Goal: Check status: Check status

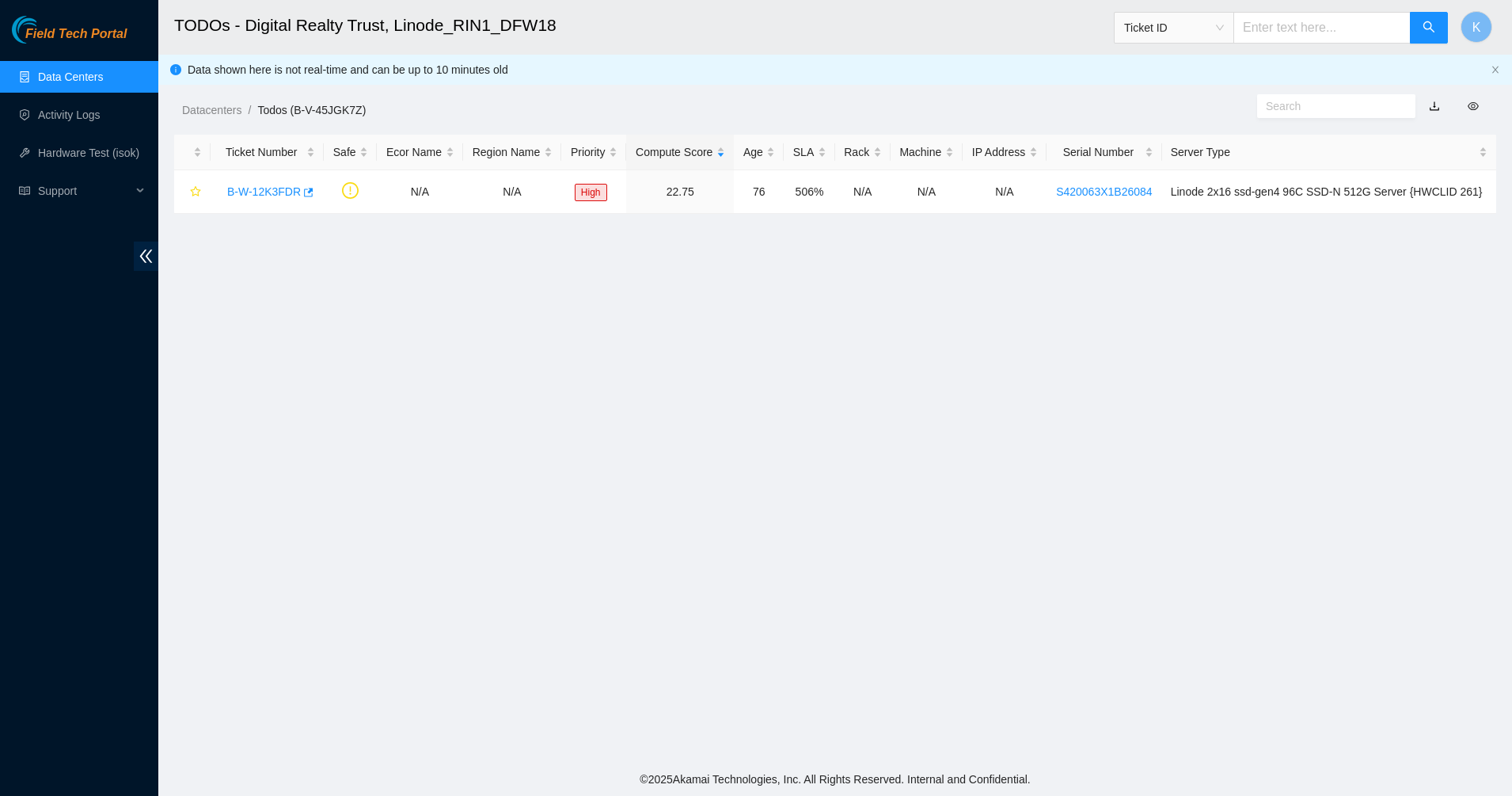
click at [82, 83] on link "Data Centers" at bounding box center [71, 77] width 65 height 12
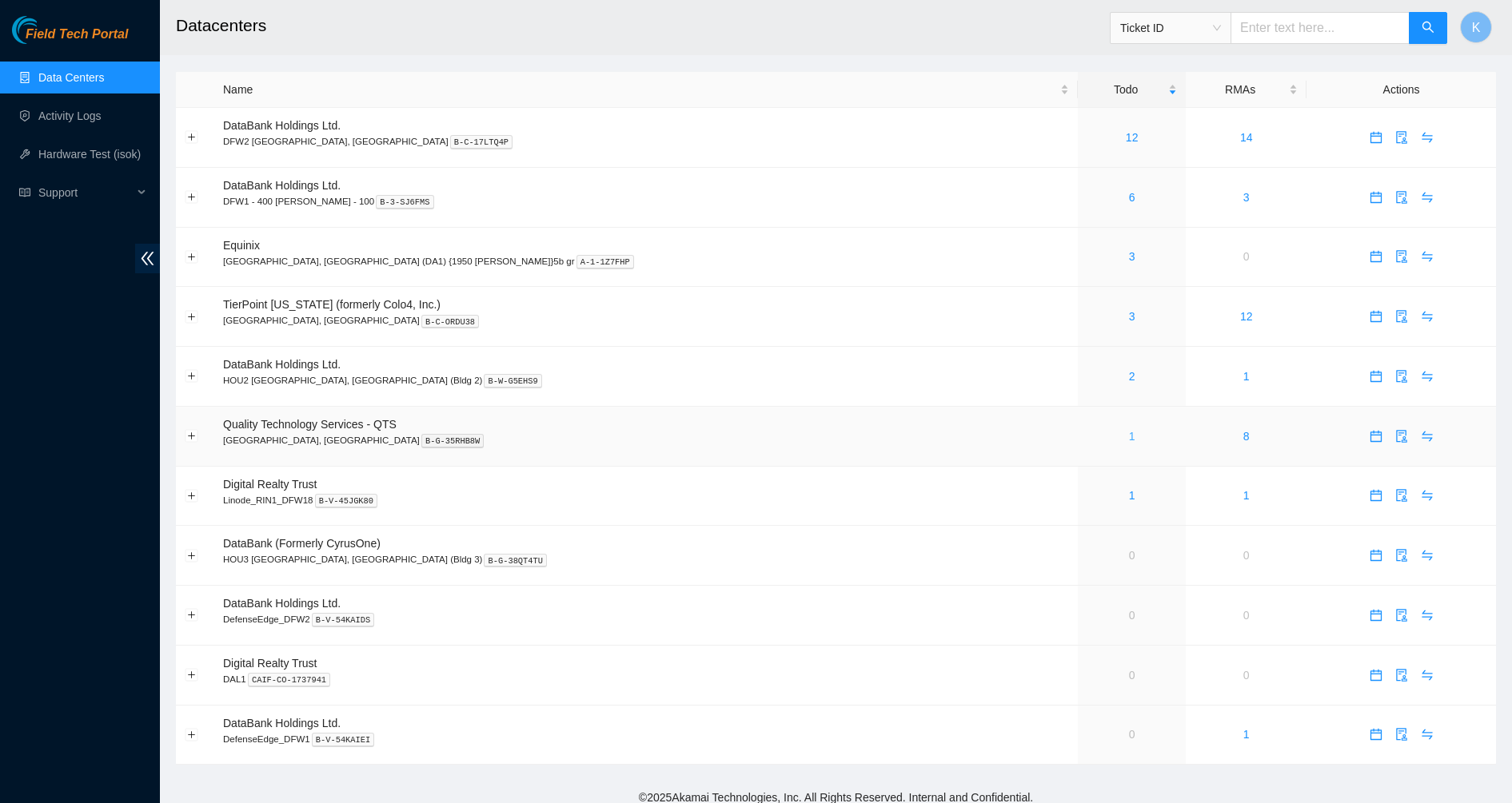
click at [1129, 438] on link "1" at bounding box center [1132, 436] width 7 height 13
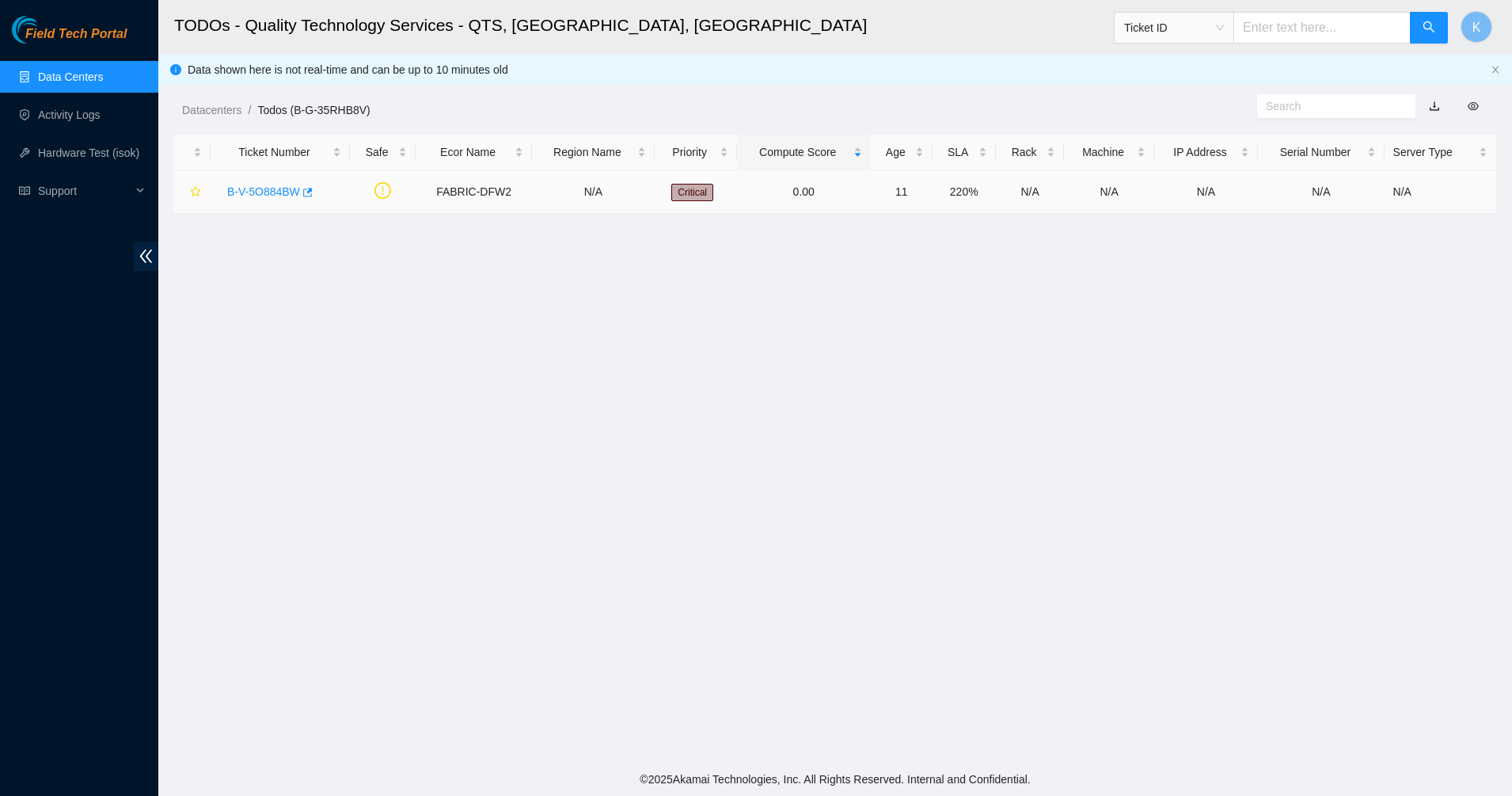
click at [263, 193] on link "B-V-5O884BW" at bounding box center [264, 192] width 73 height 12
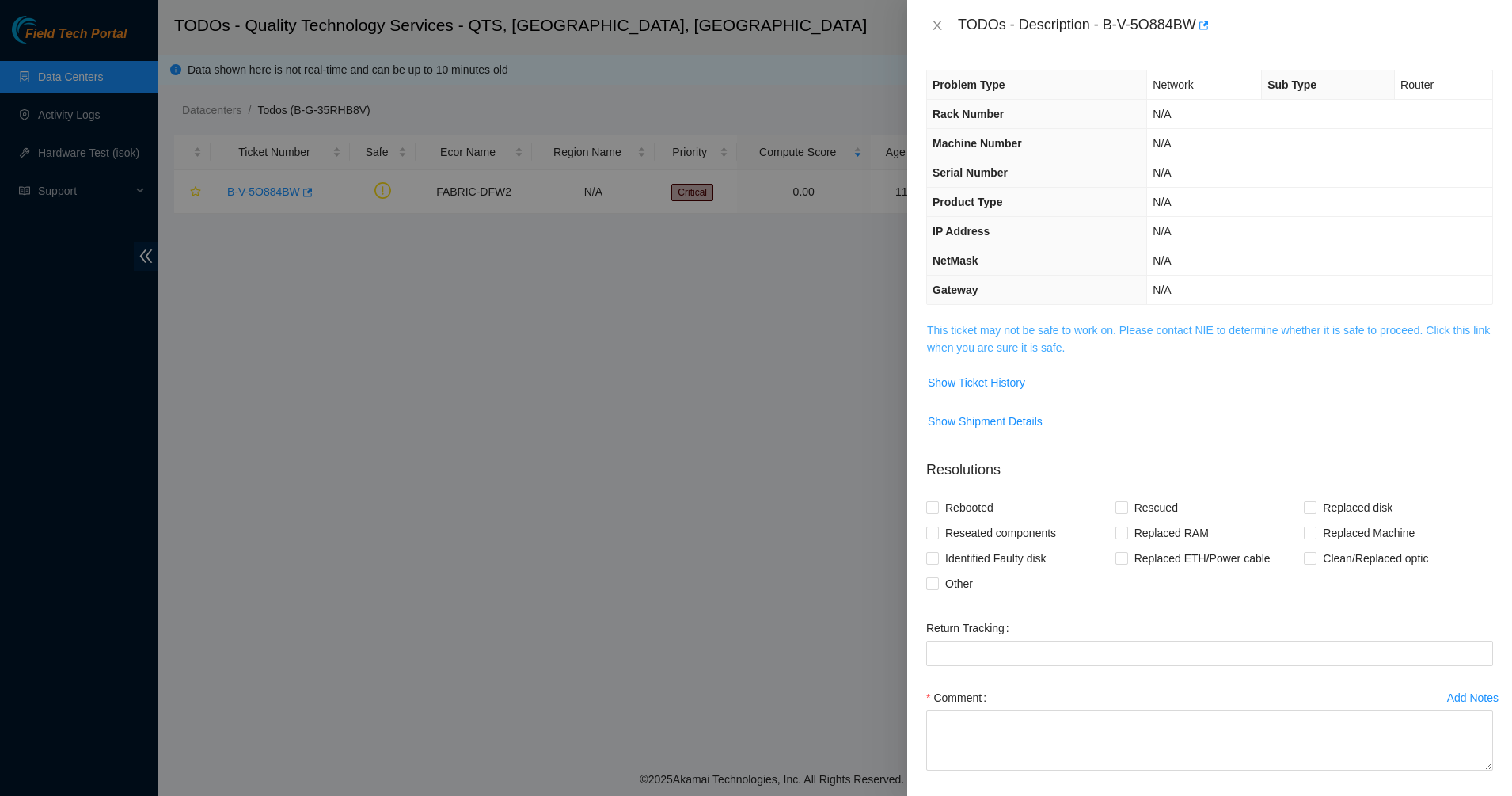
click at [1001, 326] on link "This ticket may not be safe to work on. Please contact NIE to determine whether…" at bounding box center [1208, 339] width 563 height 30
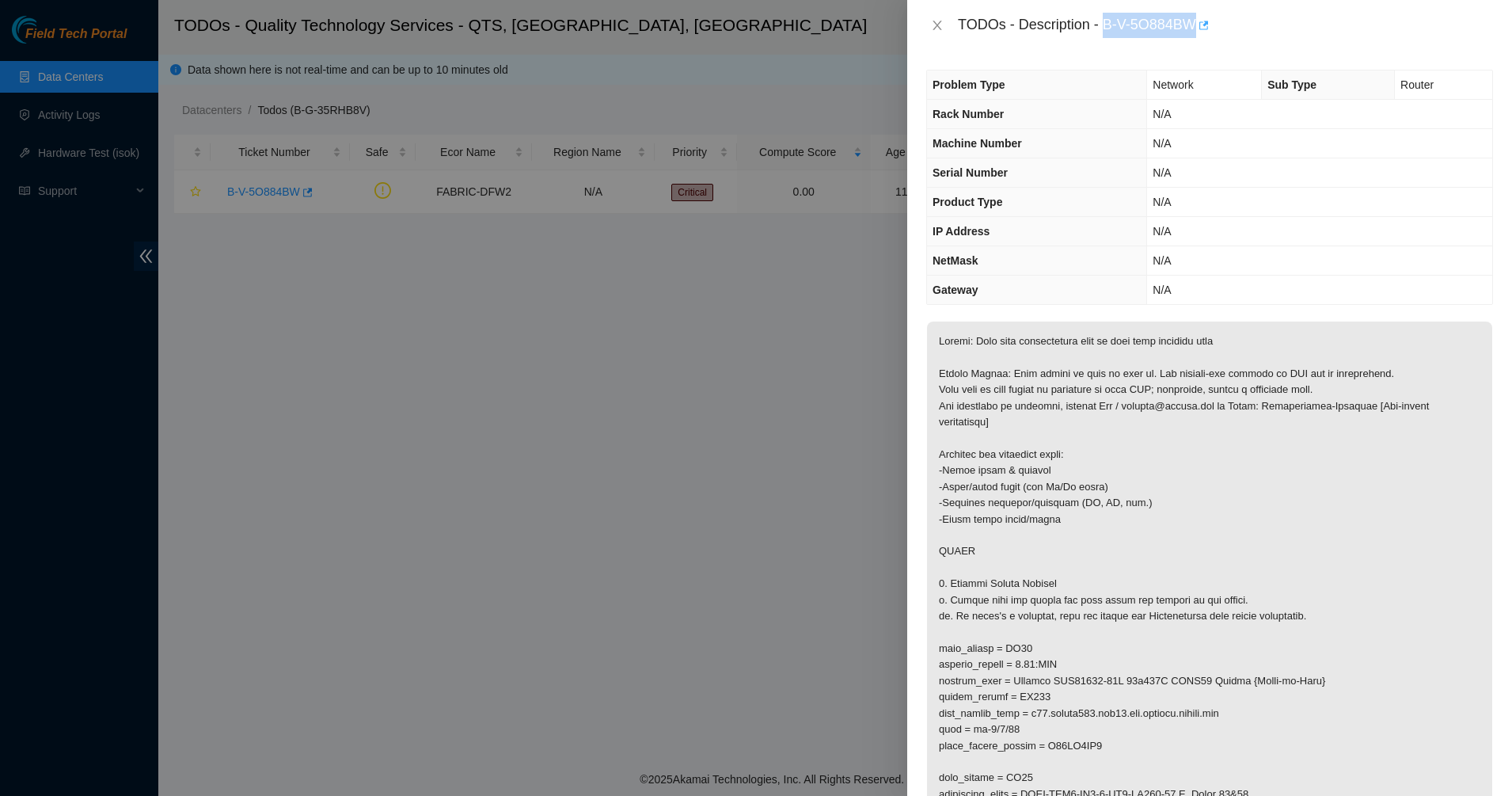
drag, startPoint x: 1103, startPoint y: 25, endPoint x: 1206, endPoint y: 28, distance: 103.0
click at [1206, 28] on div "TODOs - Description - B-V-5O884BW" at bounding box center [1225, 25] width 535 height 25
copy div "B-V-5O884BW"
click at [1141, 299] on th "Gateway" at bounding box center [1037, 290] width 221 height 29
click at [1133, 412] on p at bounding box center [1209, 640] width 565 height 639
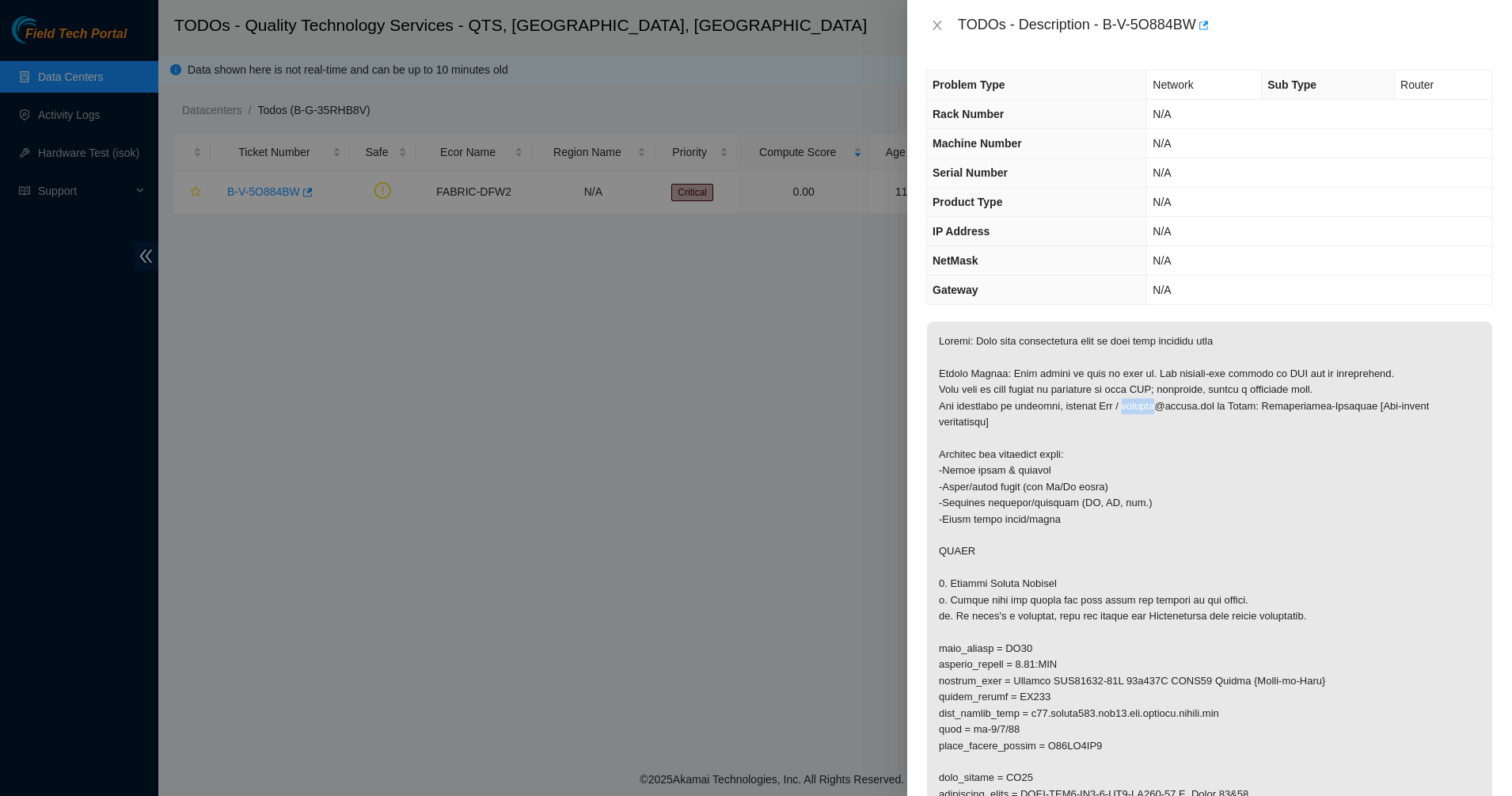
click at [1133, 412] on p at bounding box center [1209, 640] width 565 height 639
click at [1133, 411] on p at bounding box center [1209, 640] width 565 height 639
click at [1056, 455] on p at bounding box center [1209, 640] width 565 height 639
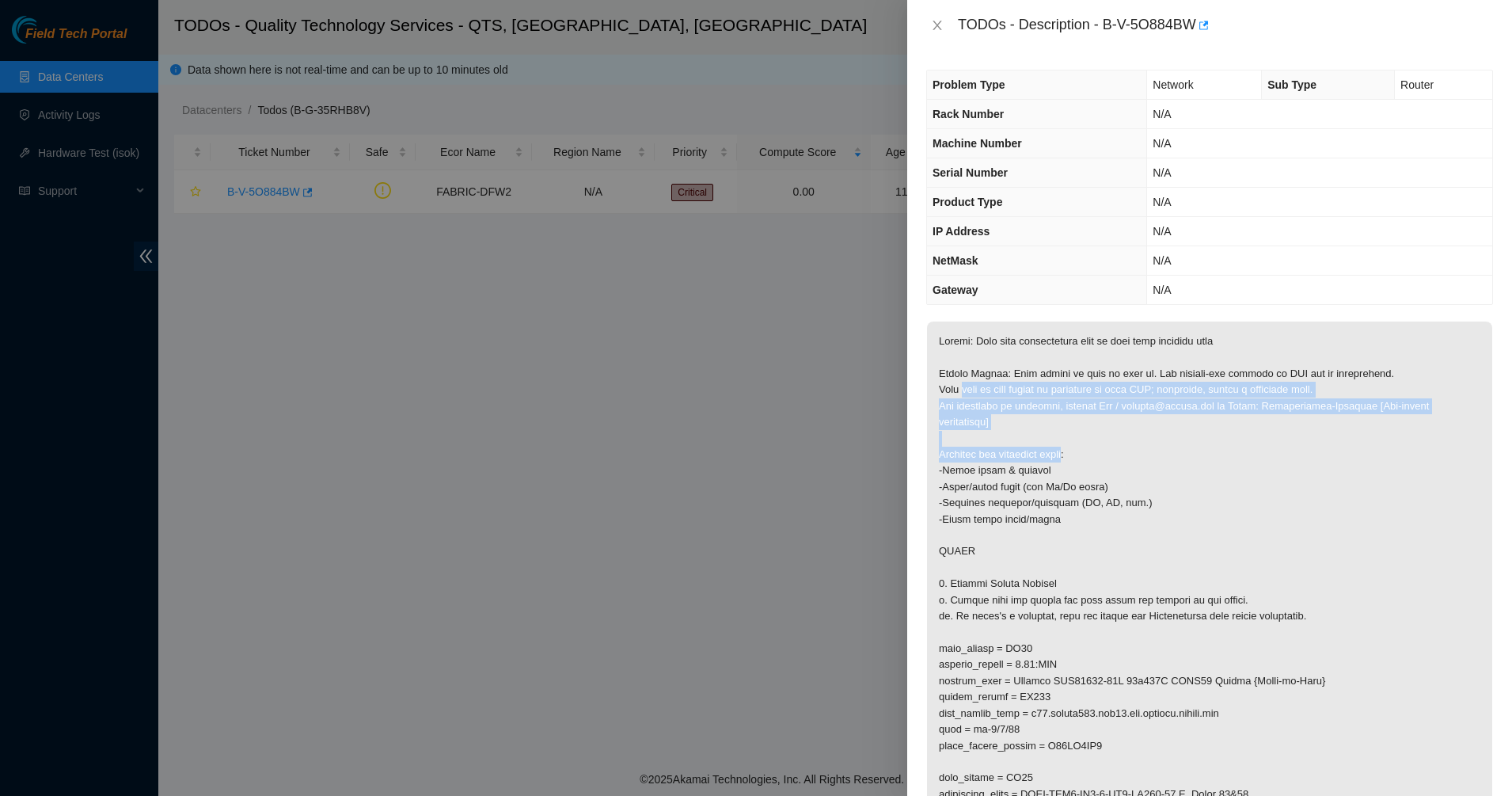
click at [982, 397] on p at bounding box center [1209, 640] width 565 height 639
click at [981, 396] on p at bounding box center [1209, 640] width 565 height 639
click at [1131, 490] on p at bounding box center [1209, 640] width 565 height 639
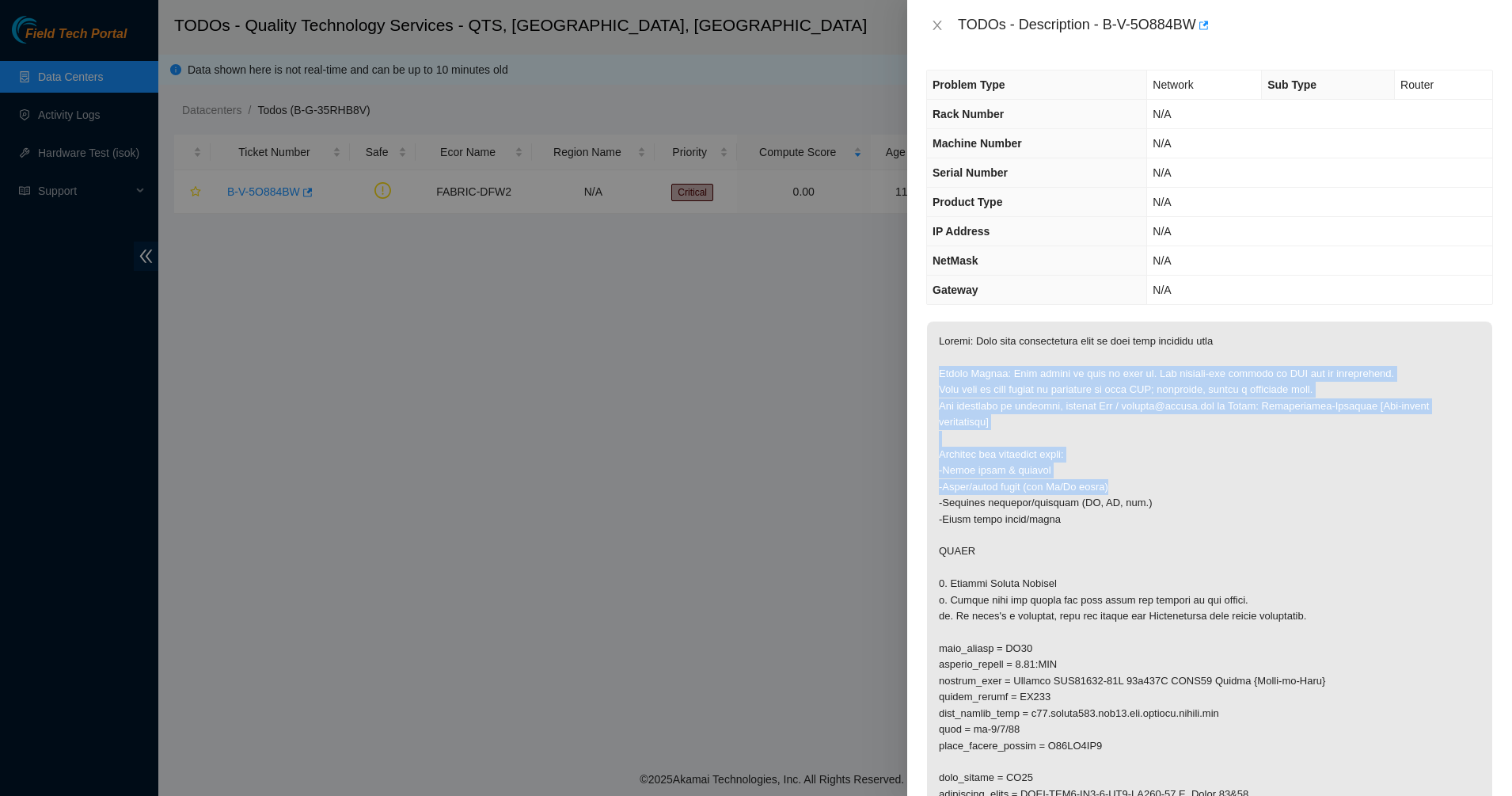
drag, startPoint x: 1131, startPoint y: 490, endPoint x: 955, endPoint y: 365, distance: 215.9
click at [955, 365] on p at bounding box center [1209, 640] width 565 height 639
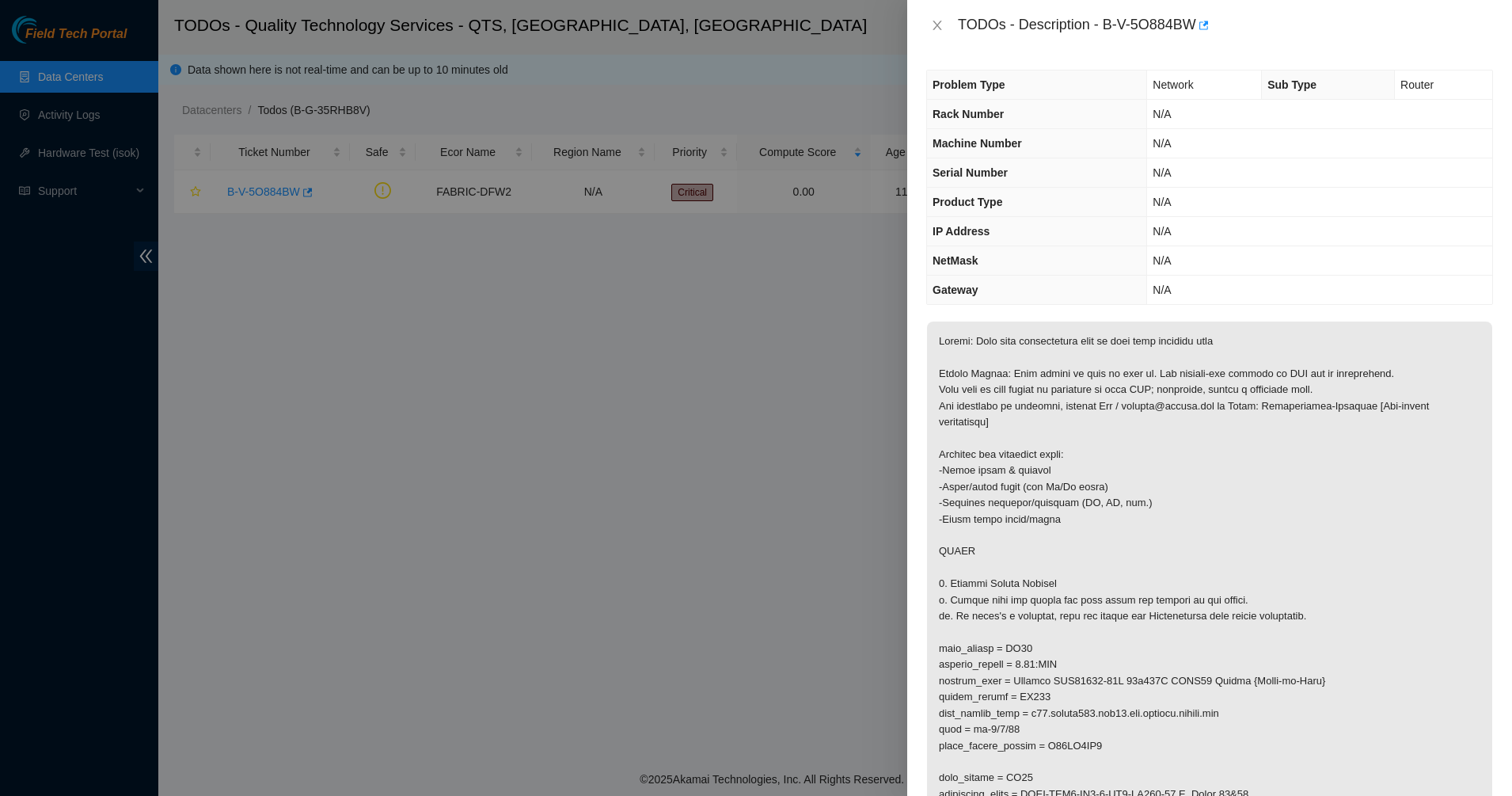
click at [955, 365] on p at bounding box center [1209, 640] width 565 height 639
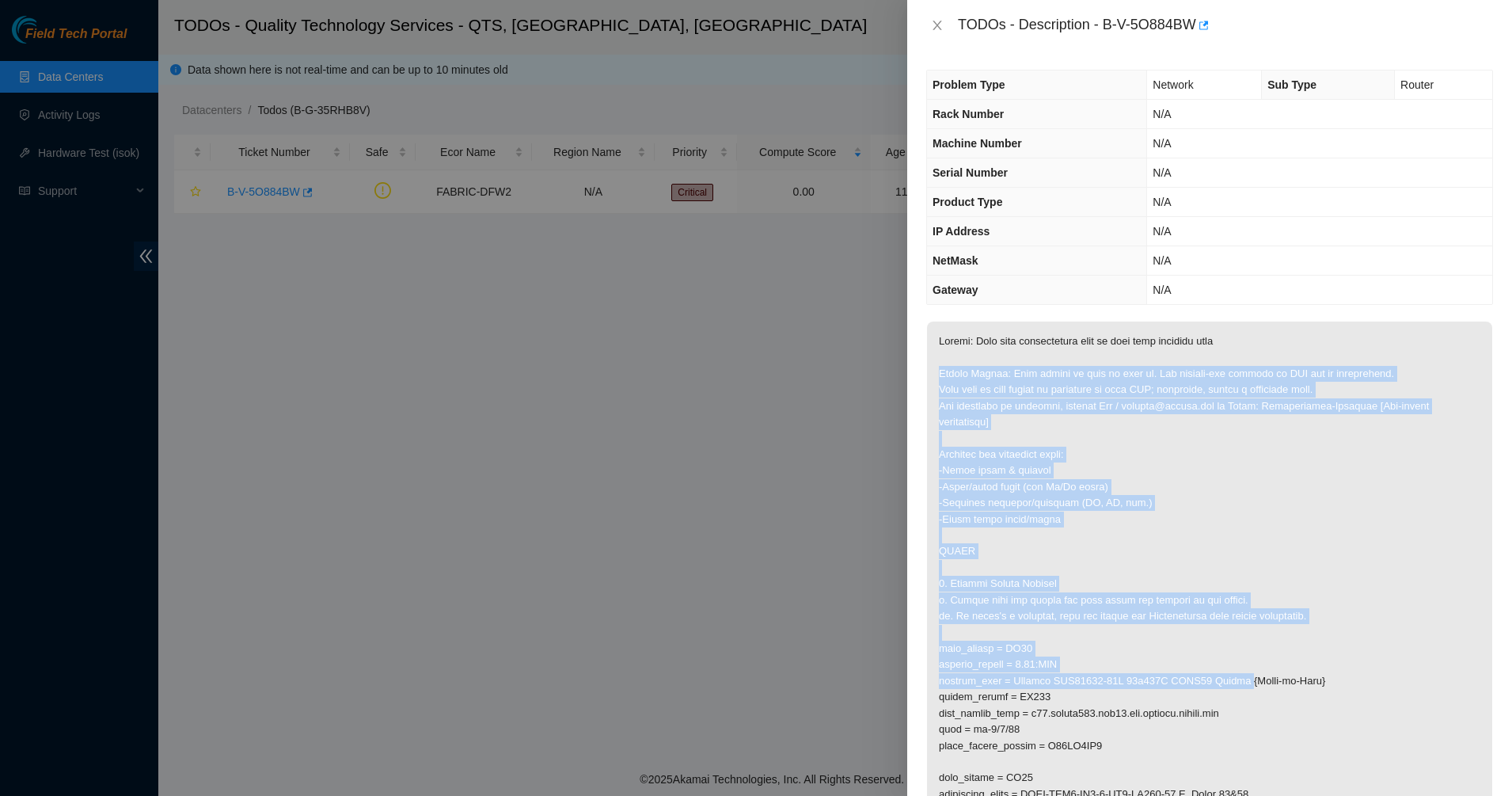
drag, startPoint x: 955, startPoint y: 365, endPoint x: 1233, endPoint y: 679, distance: 419.4
click at [1233, 679] on p at bounding box center [1209, 640] width 565 height 639
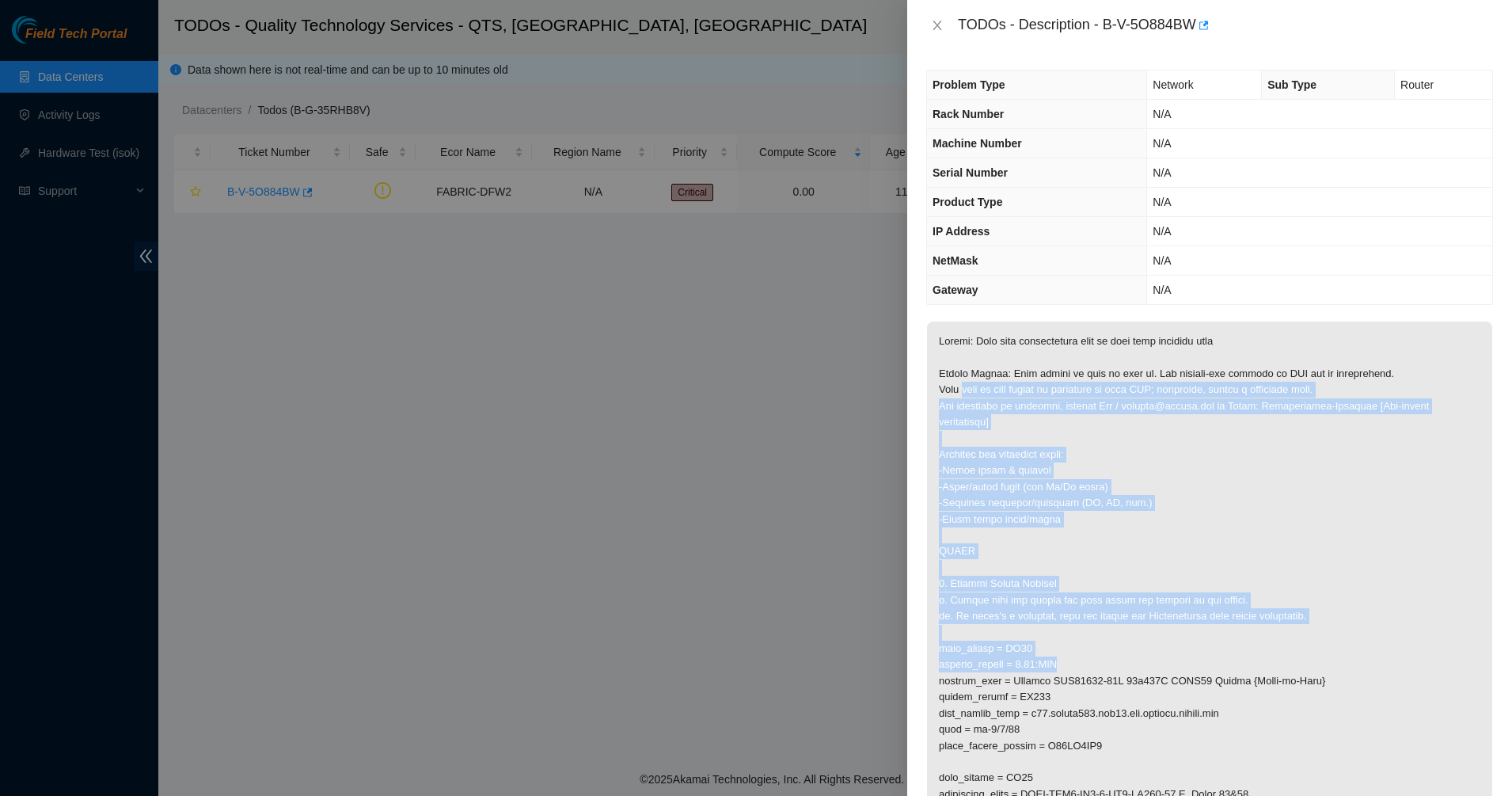
drag, startPoint x: 980, startPoint y: 424, endPoint x: 962, endPoint y: 395, distance: 34.1
click at [962, 396] on p at bounding box center [1209, 640] width 565 height 639
click at [962, 394] on p at bounding box center [1209, 640] width 565 height 639
click at [1197, 639] on p at bounding box center [1209, 640] width 565 height 639
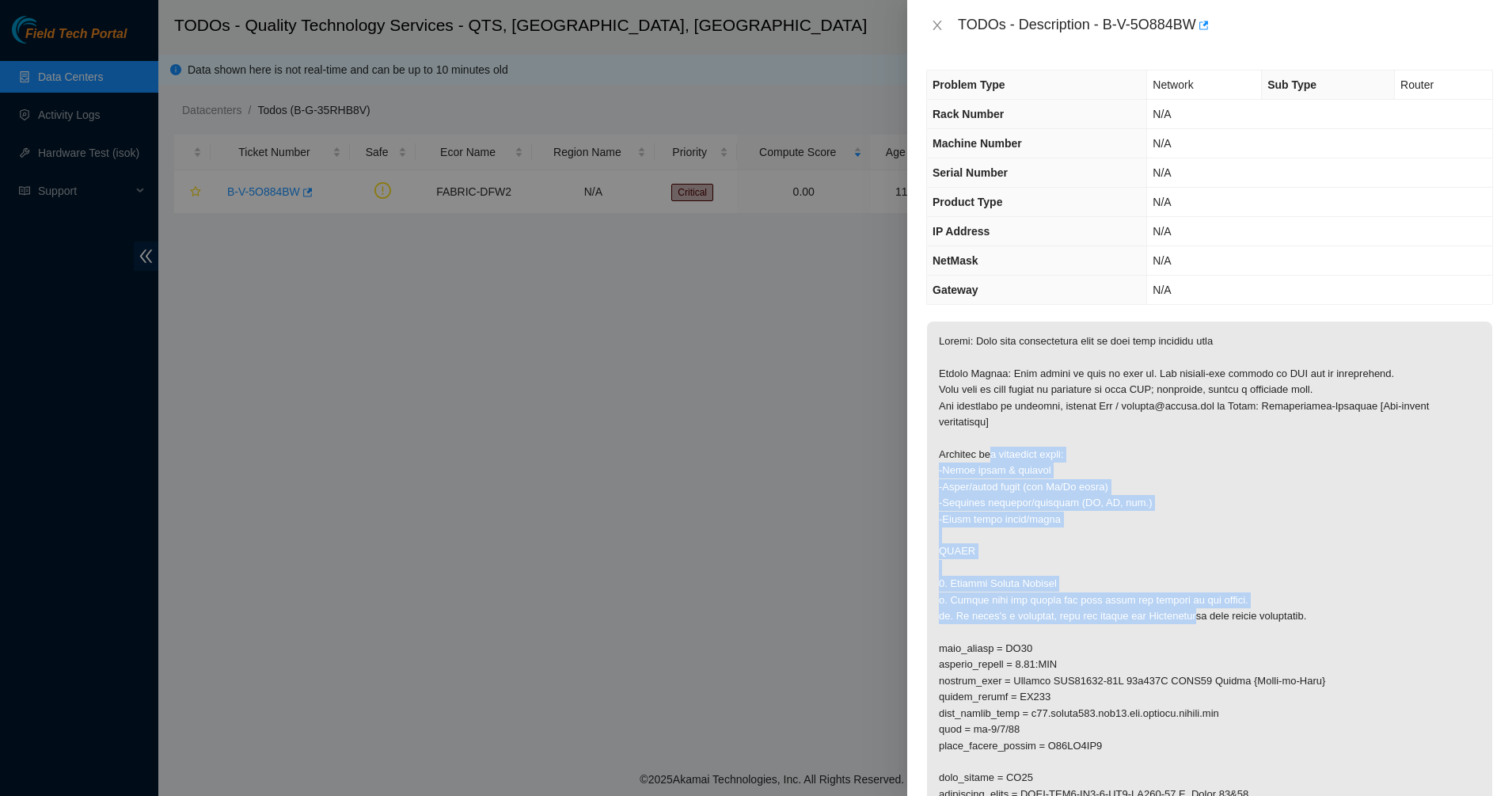
click at [984, 439] on p at bounding box center [1209, 640] width 565 height 639
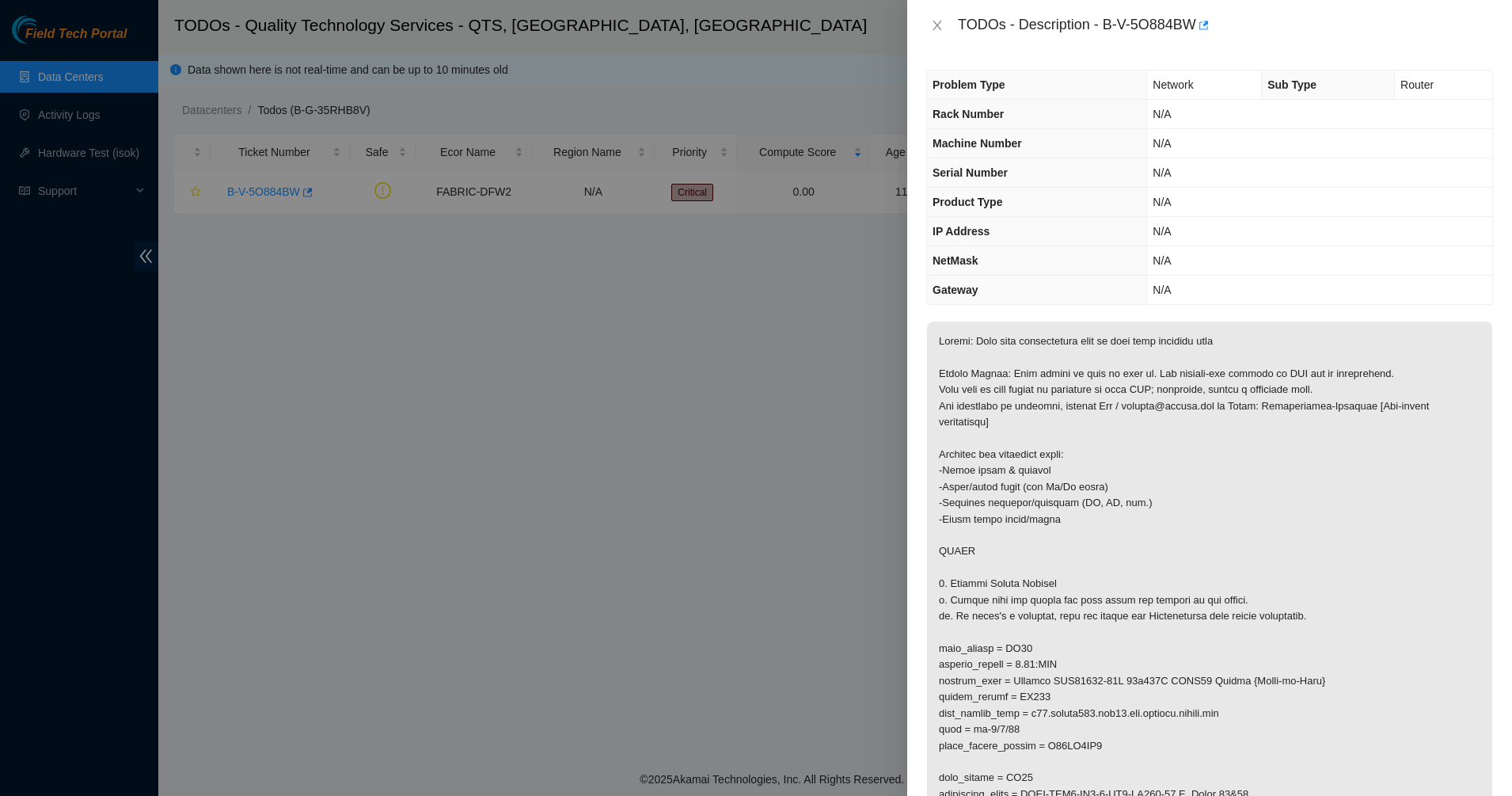
click at [984, 437] on p at bounding box center [1209, 640] width 565 height 639
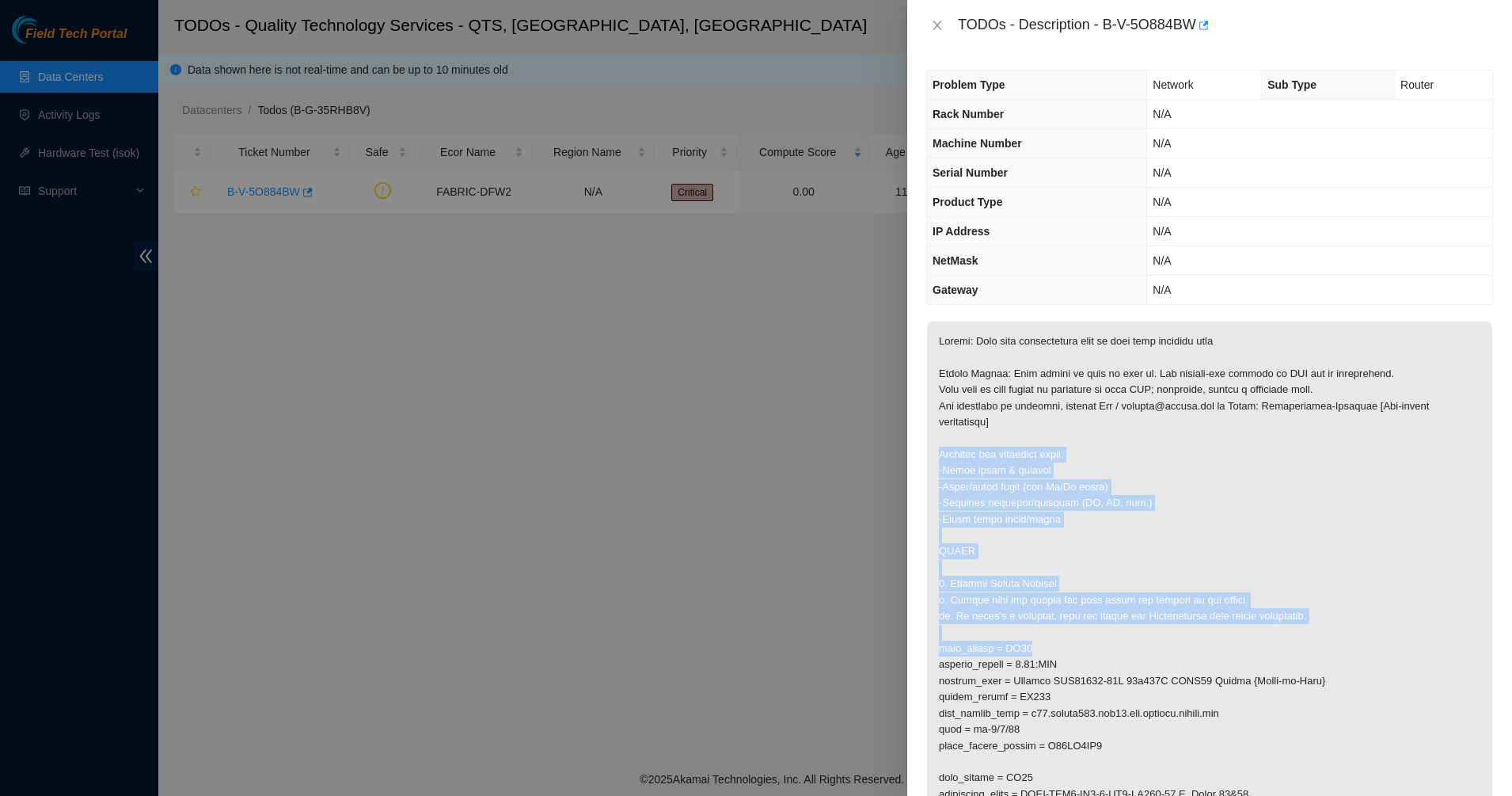
drag, startPoint x: 1170, startPoint y: 604, endPoint x: 1221, endPoint y: 654, distance: 71.4
click at [1221, 654] on p at bounding box center [1209, 640] width 565 height 639
drag, startPoint x: 1221, startPoint y: 654, endPoint x: 1087, endPoint y: 556, distance: 166.0
click at [1087, 556] on p at bounding box center [1209, 640] width 565 height 639
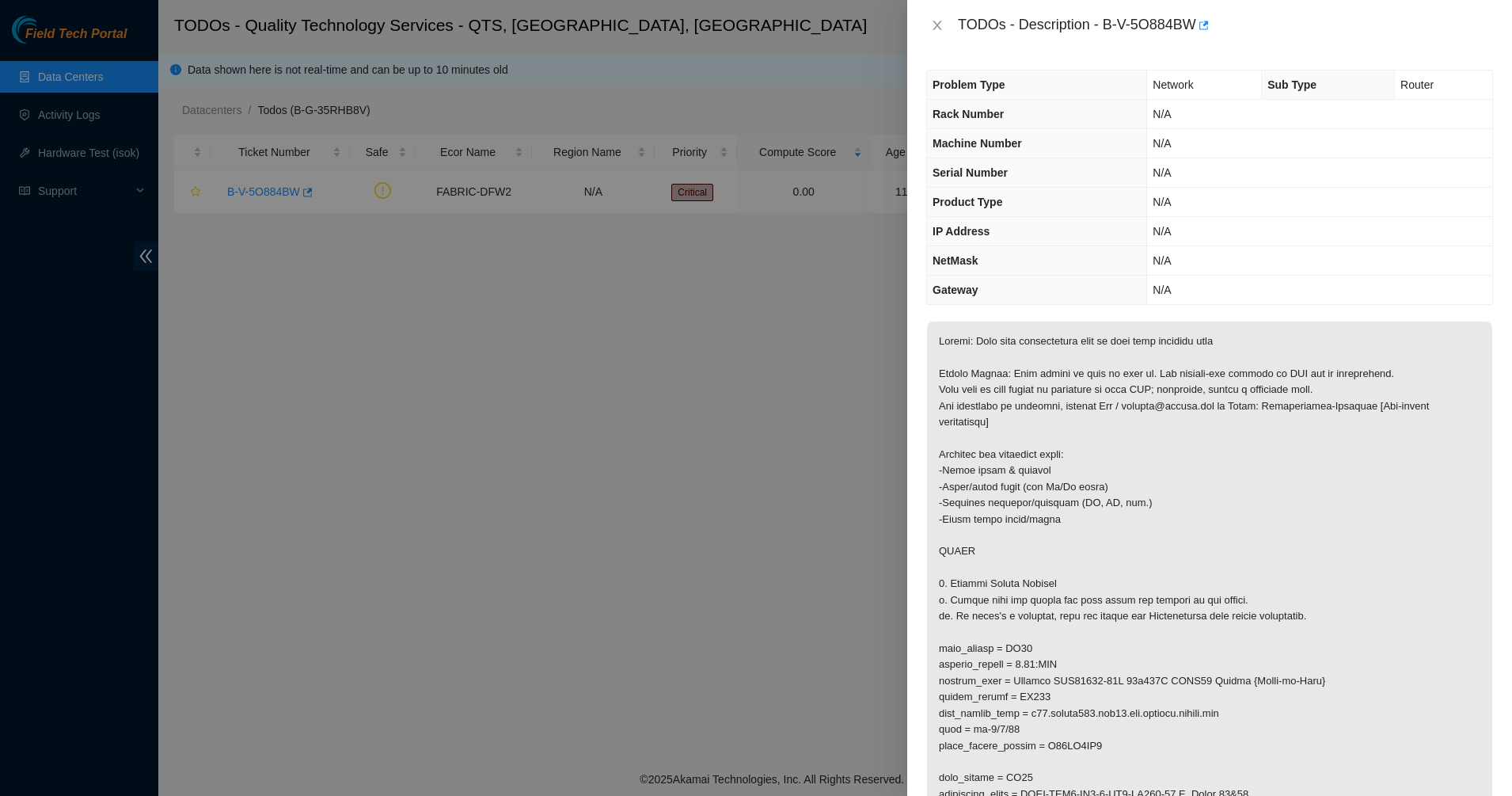
click at [1087, 556] on p at bounding box center [1209, 640] width 565 height 639
drag, startPoint x: 1087, startPoint y: 556, endPoint x: 1176, endPoint y: 612, distance: 105.2
click at [1176, 612] on p at bounding box center [1209, 640] width 565 height 639
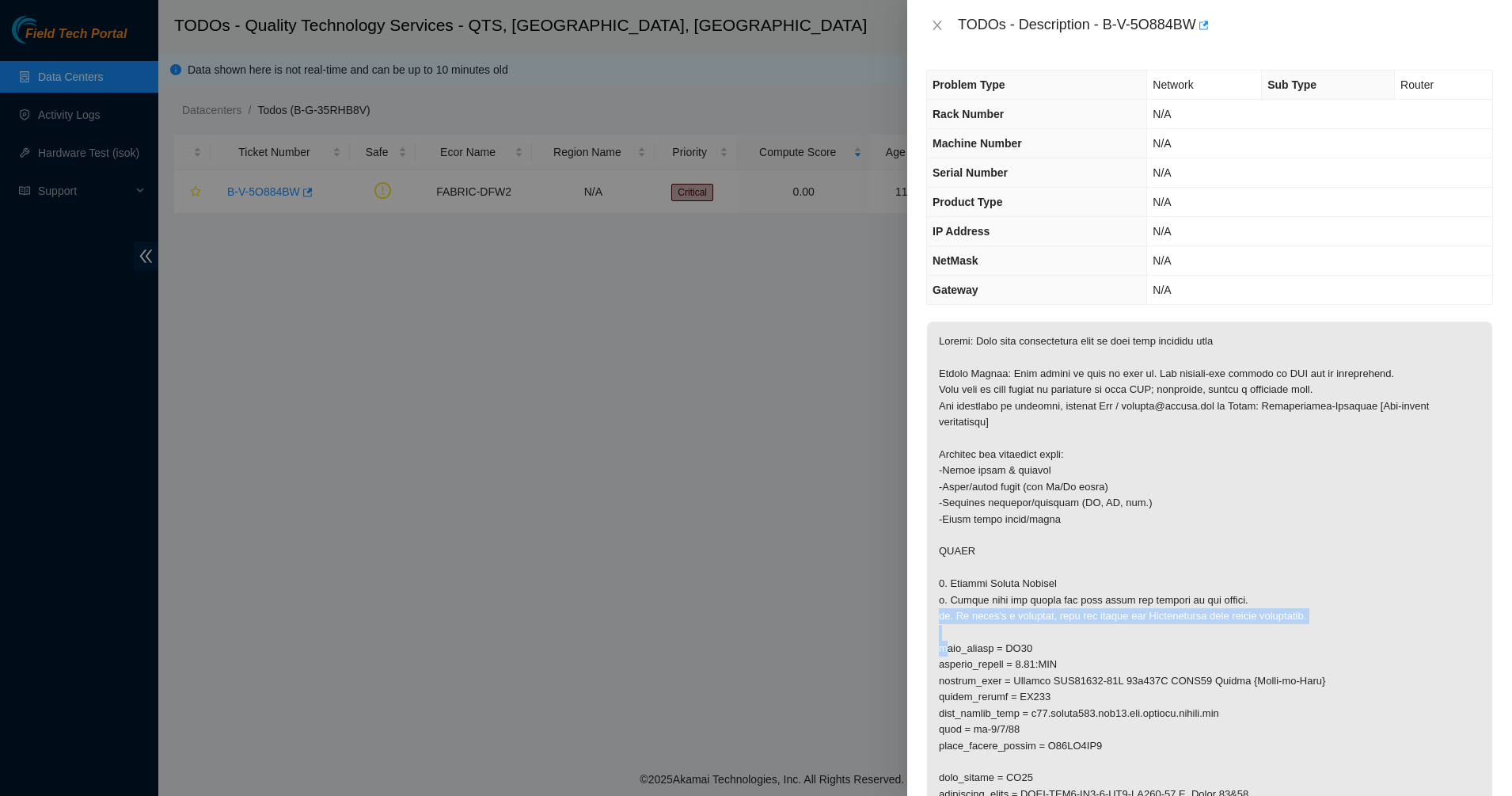
click at [1176, 612] on p at bounding box center [1209, 640] width 565 height 639
click at [1009, 595] on p at bounding box center [1209, 640] width 565 height 639
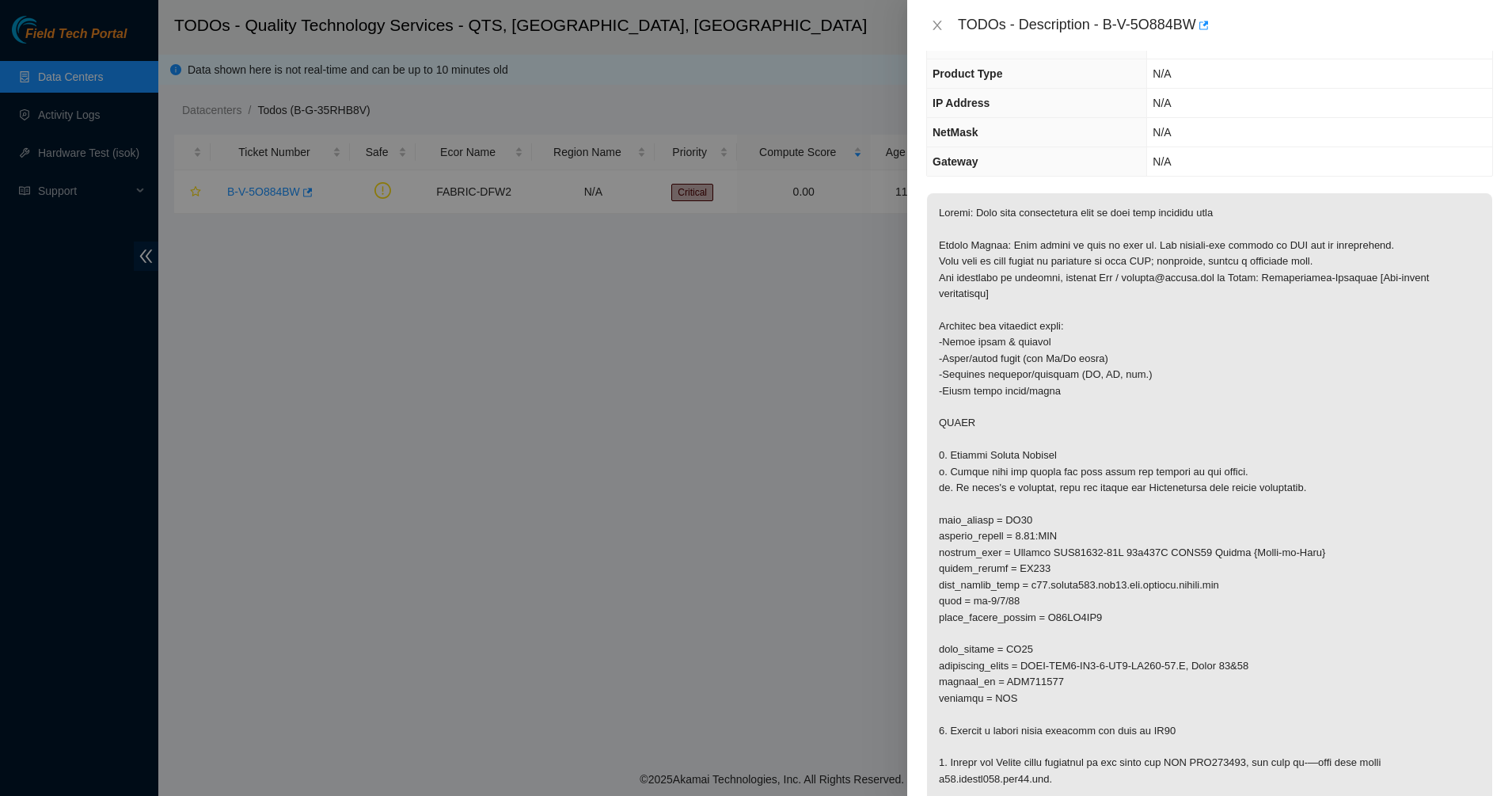
scroll to position [198, 0]
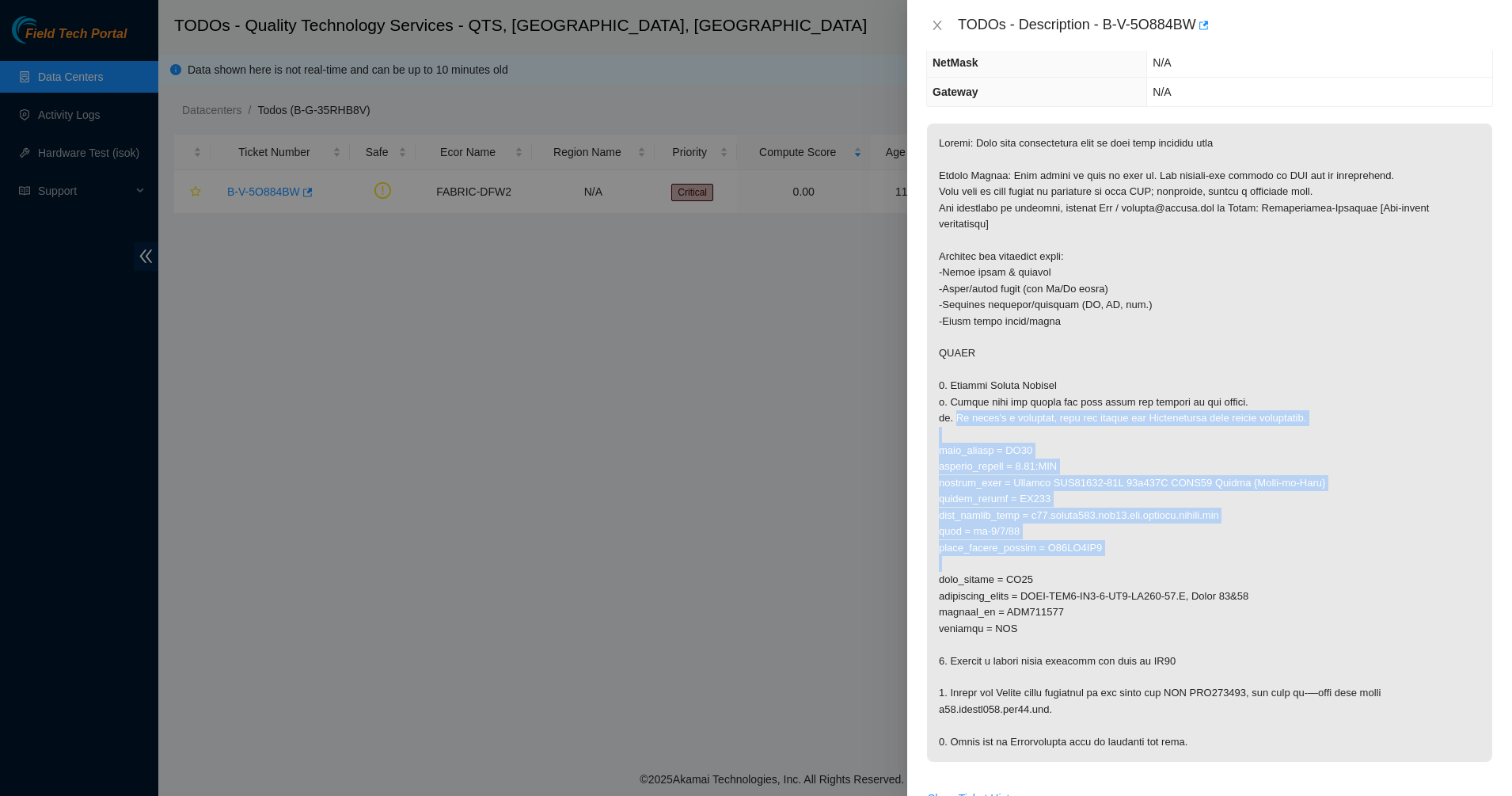
drag, startPoint x: 1029, startPoint y: 497, endPoint x: 1098, endPoint y: 561, distance: 94.1
click at [1098, 561] on p at bounding box center [1209, 442] width 565 height 639
drag, startPoint x: 1098, startPoint y: 561, endPoint x: 1026, endPoint y: 460, distance: 124.0
click at [1030, 465] on p at bounding box center [1209, 442] width 565 height 639
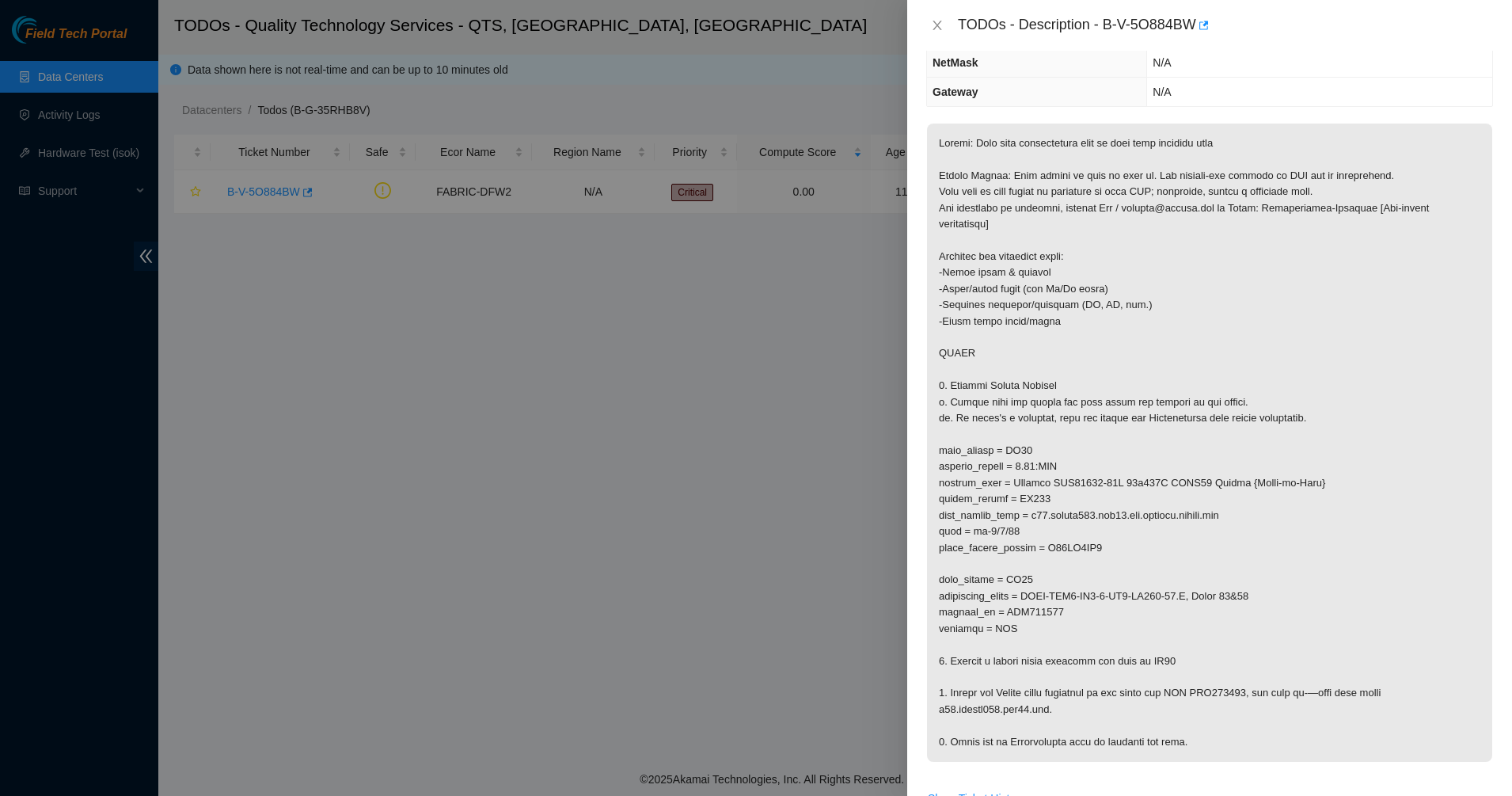
click at [1024, 456] on p at bounding box center [1209, 442] width 565 height 639
drag, startPoint x: 1016, startPoint y: 430, endPoint x: 1051, endPoint y: 535, distance: 110.7
click at [1045, 516] on p at bounding box center [1209, 442] width 565 height 639
drag, startPoint x: 1051, startPoint y: 535, endPoint x: 1056, endPoint y: 547, distance: 13.0
click at [1056, 547] on p at bounding box center [1209, 442] width 565 height 639
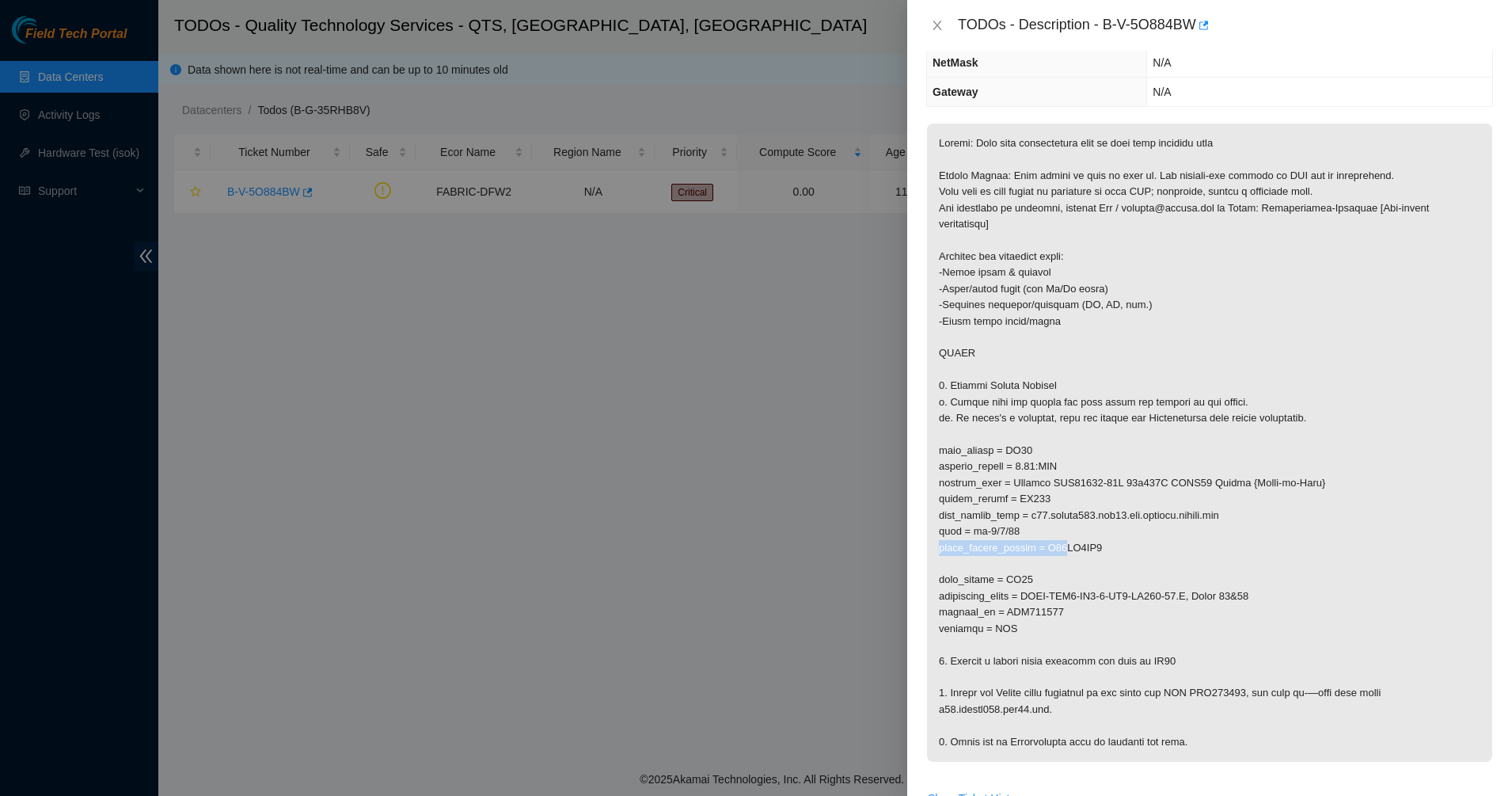
click at [1056, 547] on p at bounding box center [1209, 442] width 565 height 639
click at [1053, 584] on p at bounding box center [1209, 442] width 565 height 639
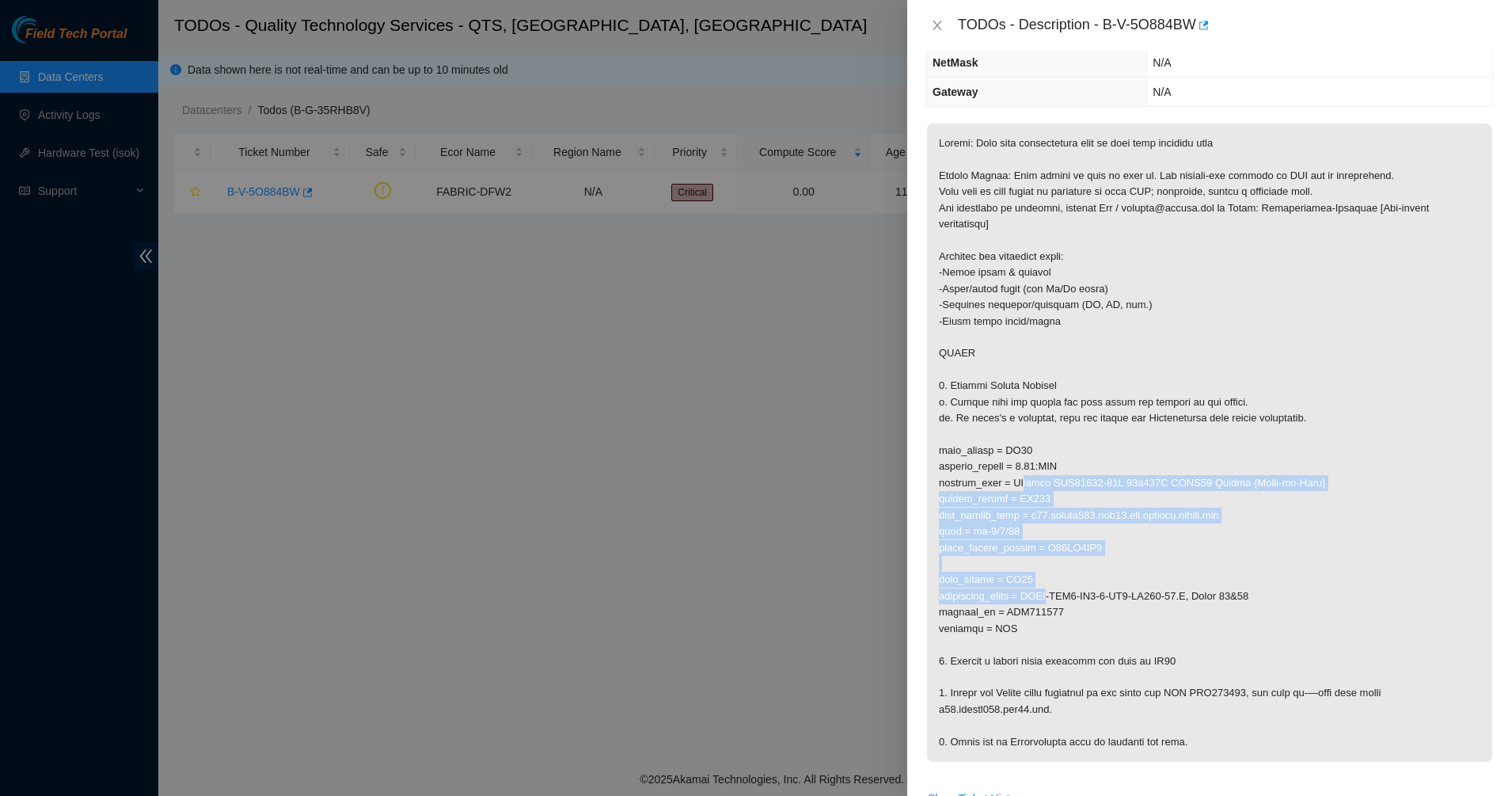
drag, startPoint x: 1053, startPoint y: 589, endPoint x: 1010, endPoint y: 430, distance: 164.7
click at [1011, 431] on p at bounding box center [1209, 442] width 565 height 639
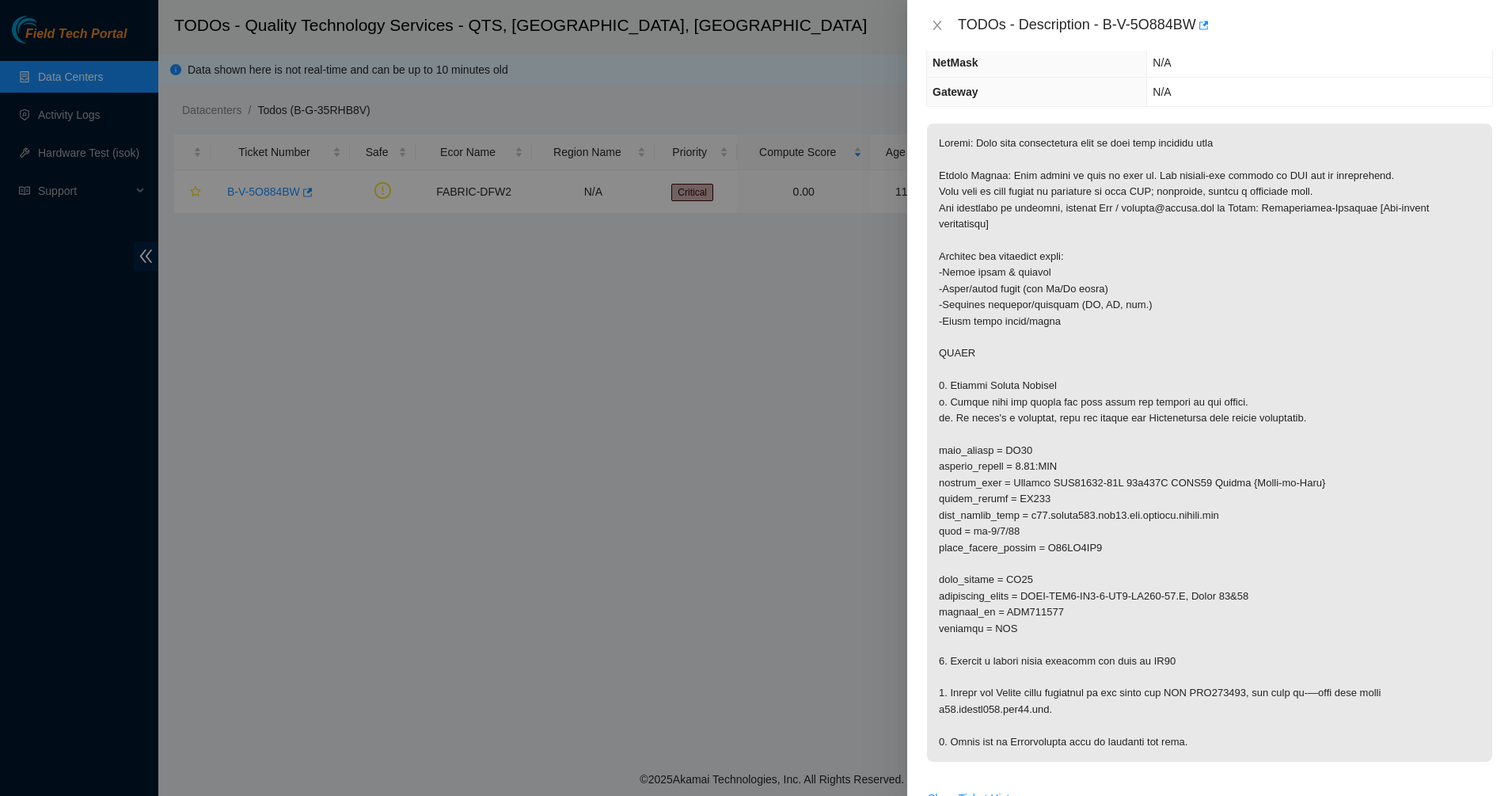
click at [1010, 429] on p at bounding box center [1209, 442] width 565 height 639
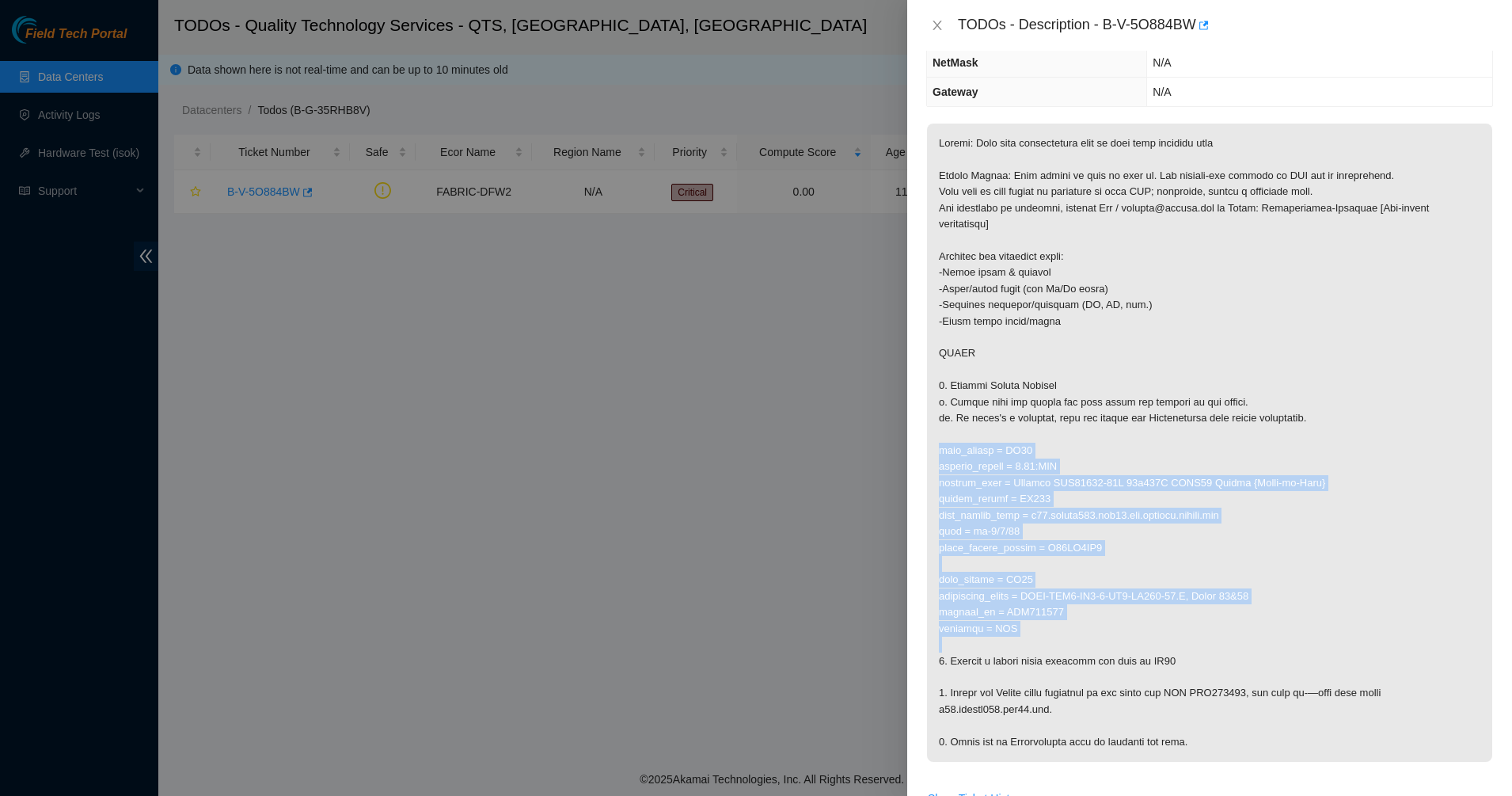
drag, startPoint x: 1148, startPoint y: 648, endPoint x: 1157, endPoint y: 679, distance: 32.3
click at [1157, 679] on p at bounding box center [1209, 442] width 565 height 639
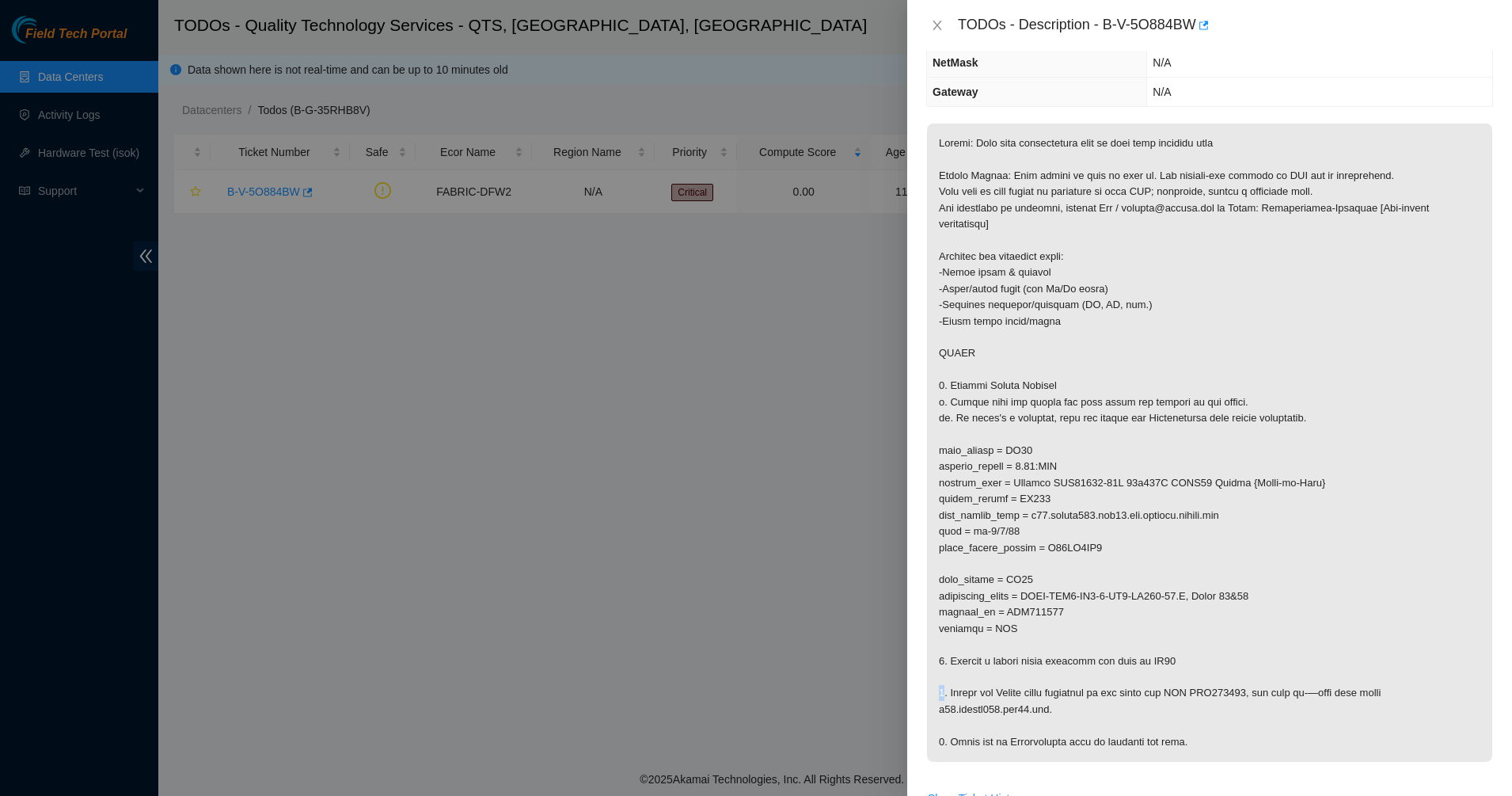
click at [1157, 679] on p at bounding box center [1209, 442] width 565 height 639
click at [1132, 692] on p at bounding box center [1209, 442] width 565 height 639
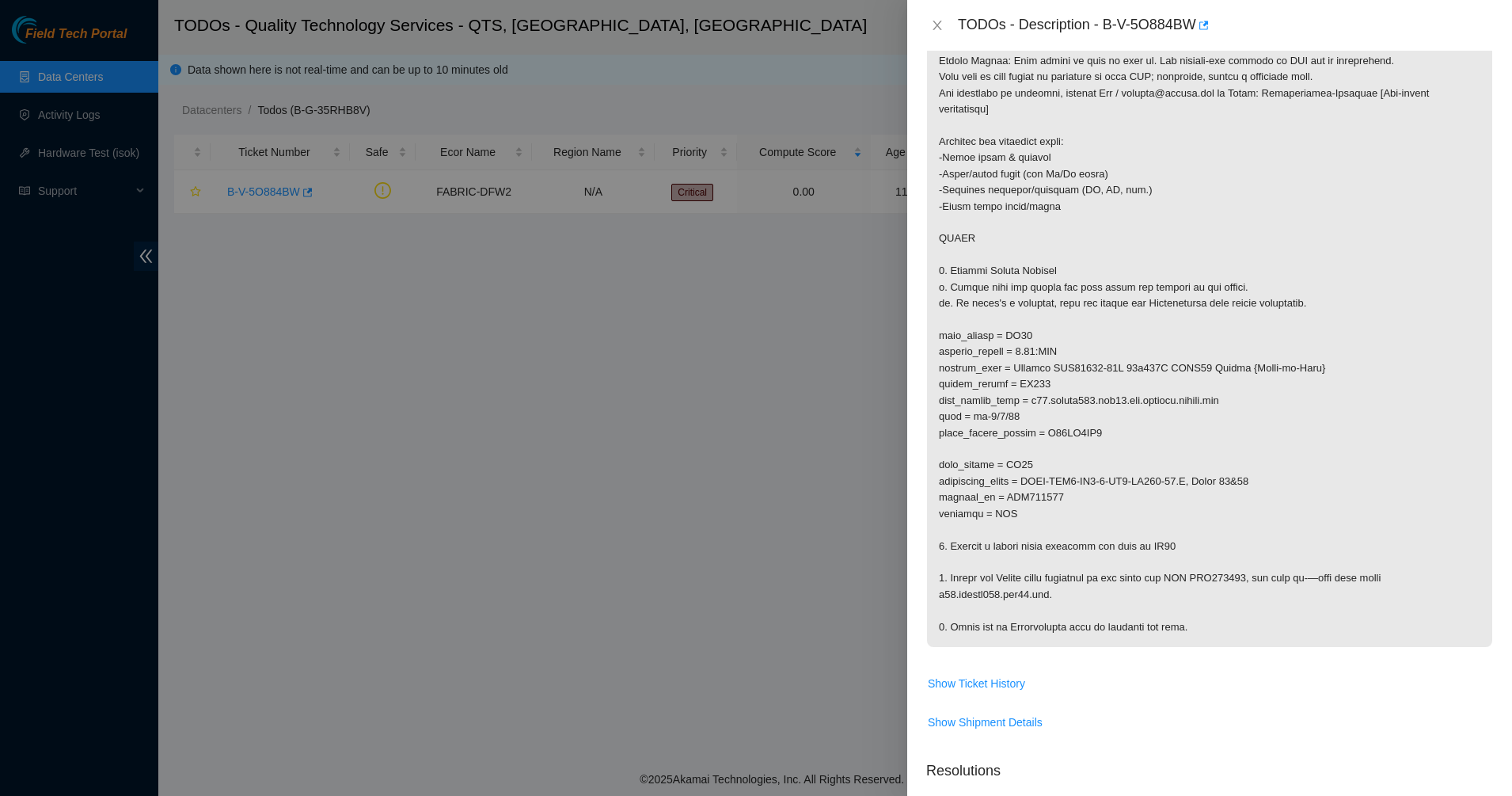
scroll to position [495, 0]
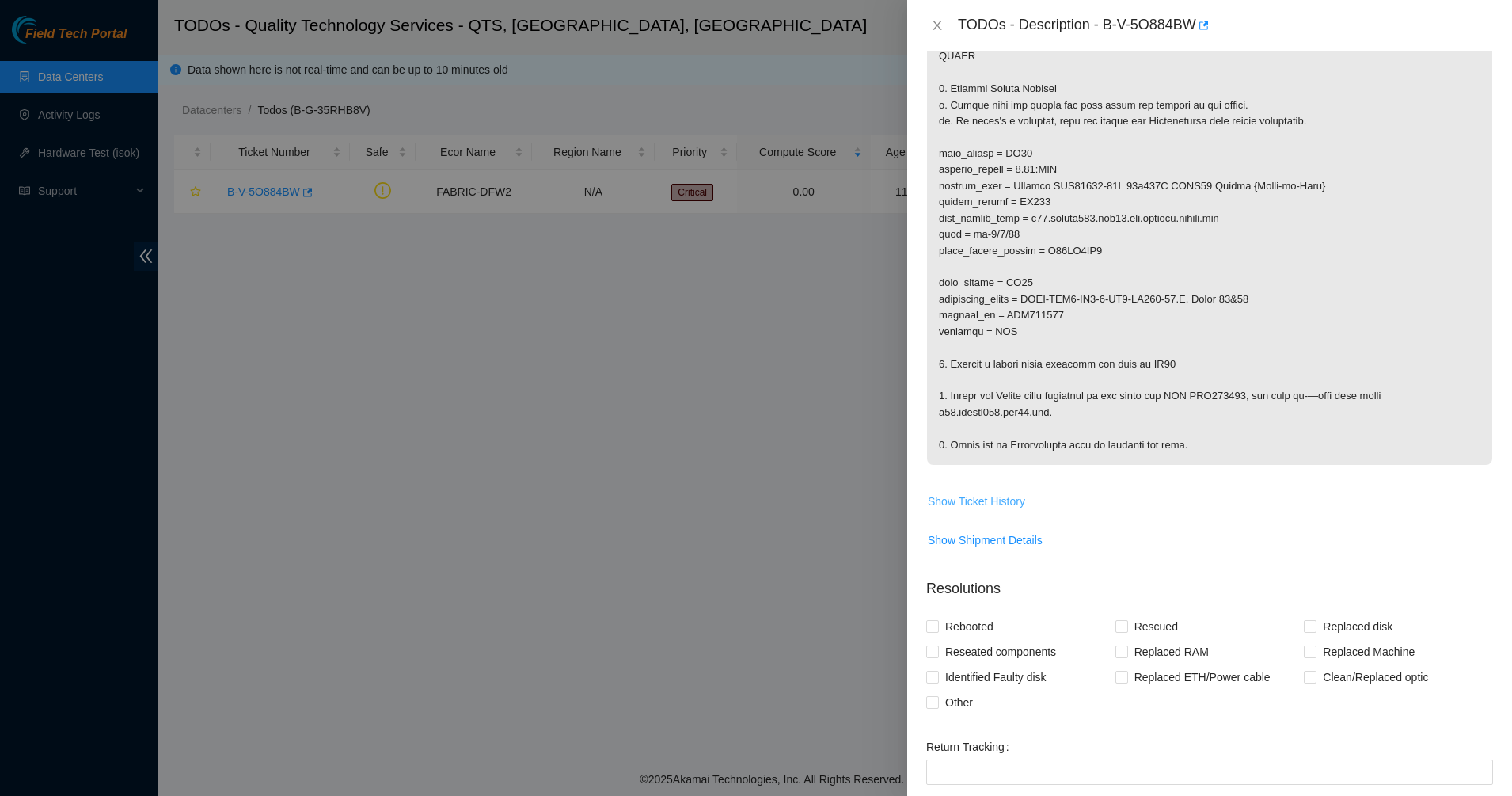
click at [999, 510] on span "Show Ticket History" at bounding box center [976, 501] width 97 height 17
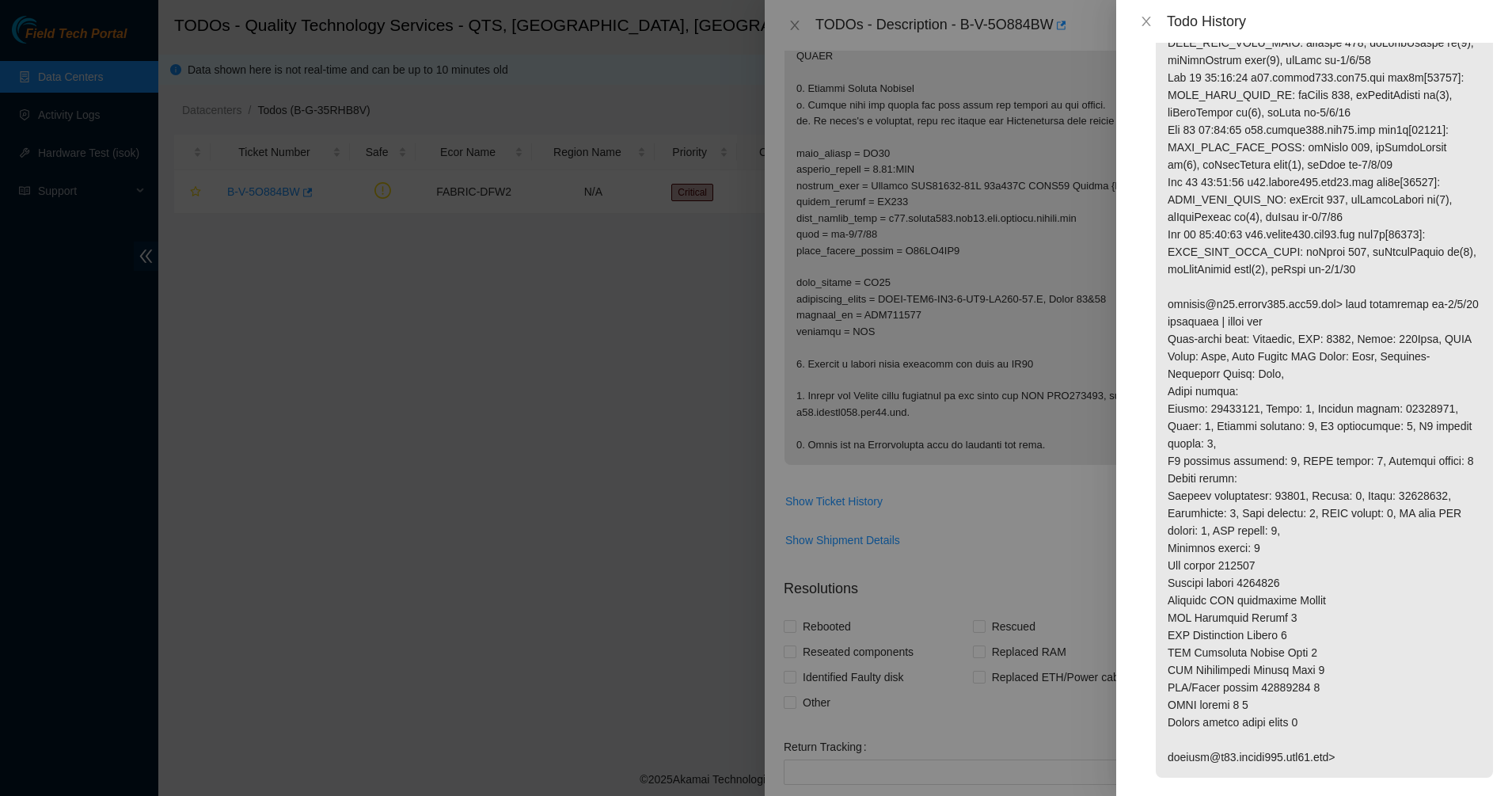
scroll to position [2503, 0]
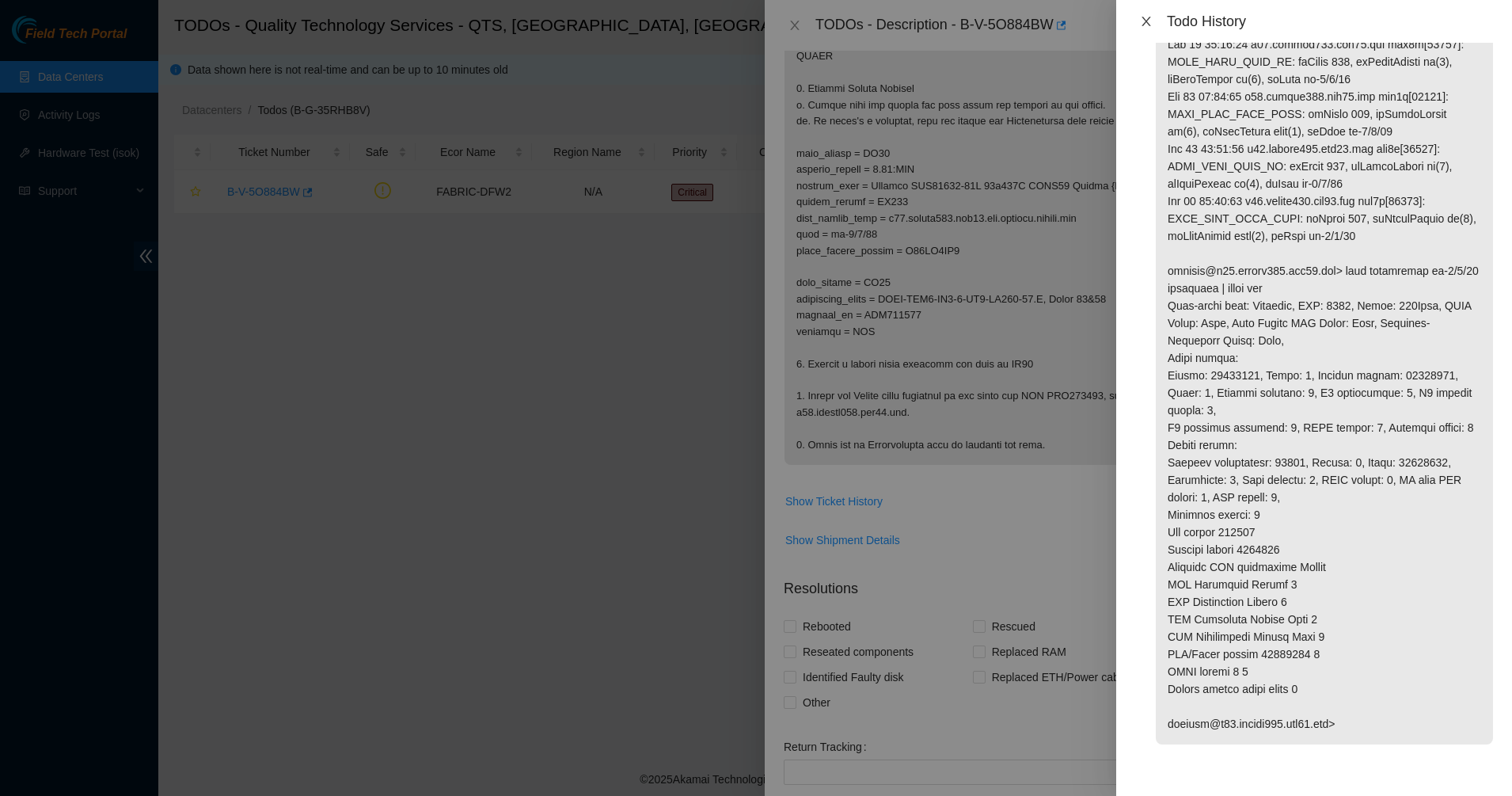
click at [1145, 24] on icon "close" at bounding box center [1146, 21] width 8 height 9
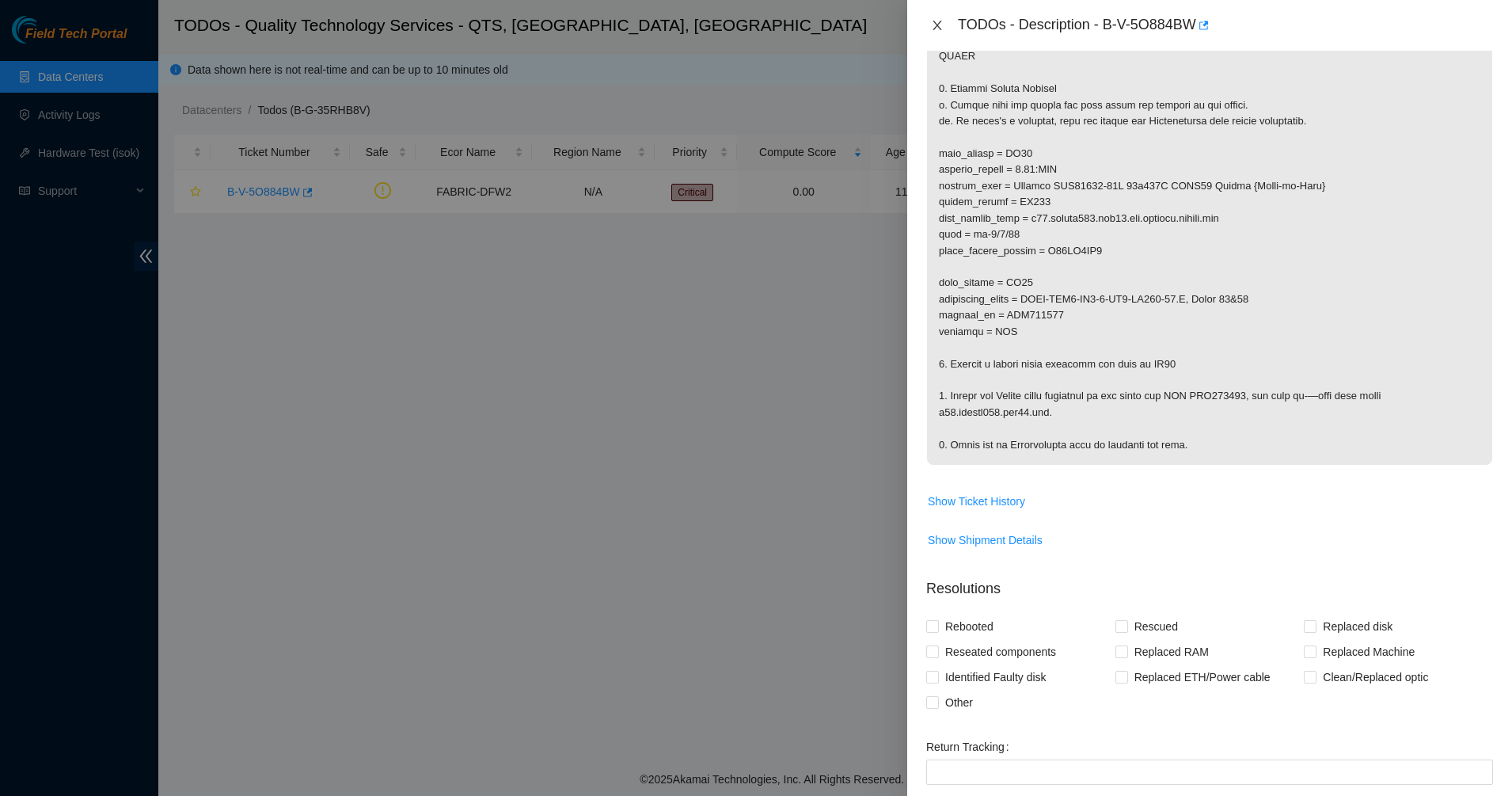
click at [938, 24] on icon "close" at bounding box center [937, 25] width 12 height 12
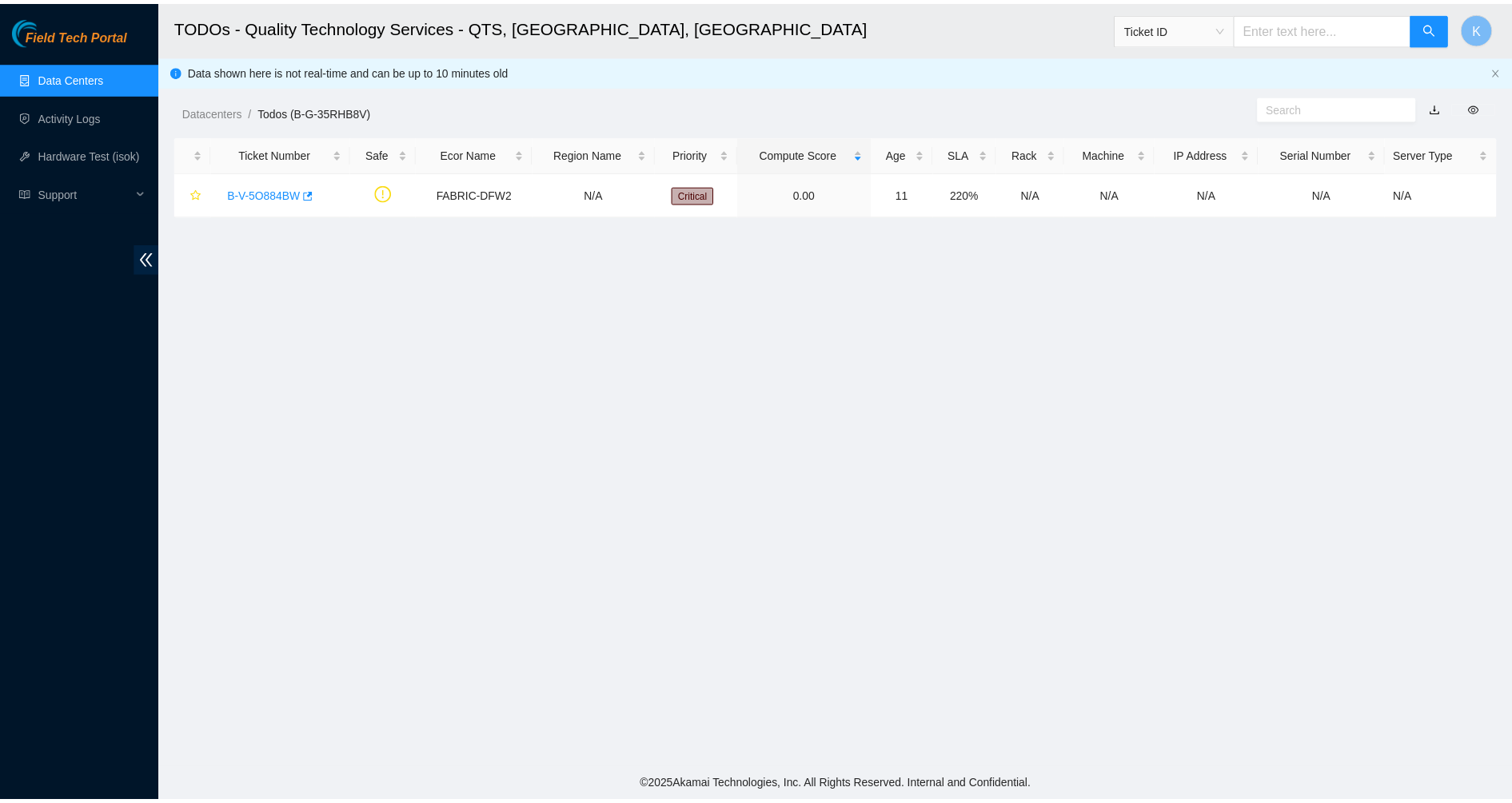
scroll to position [38, 0]
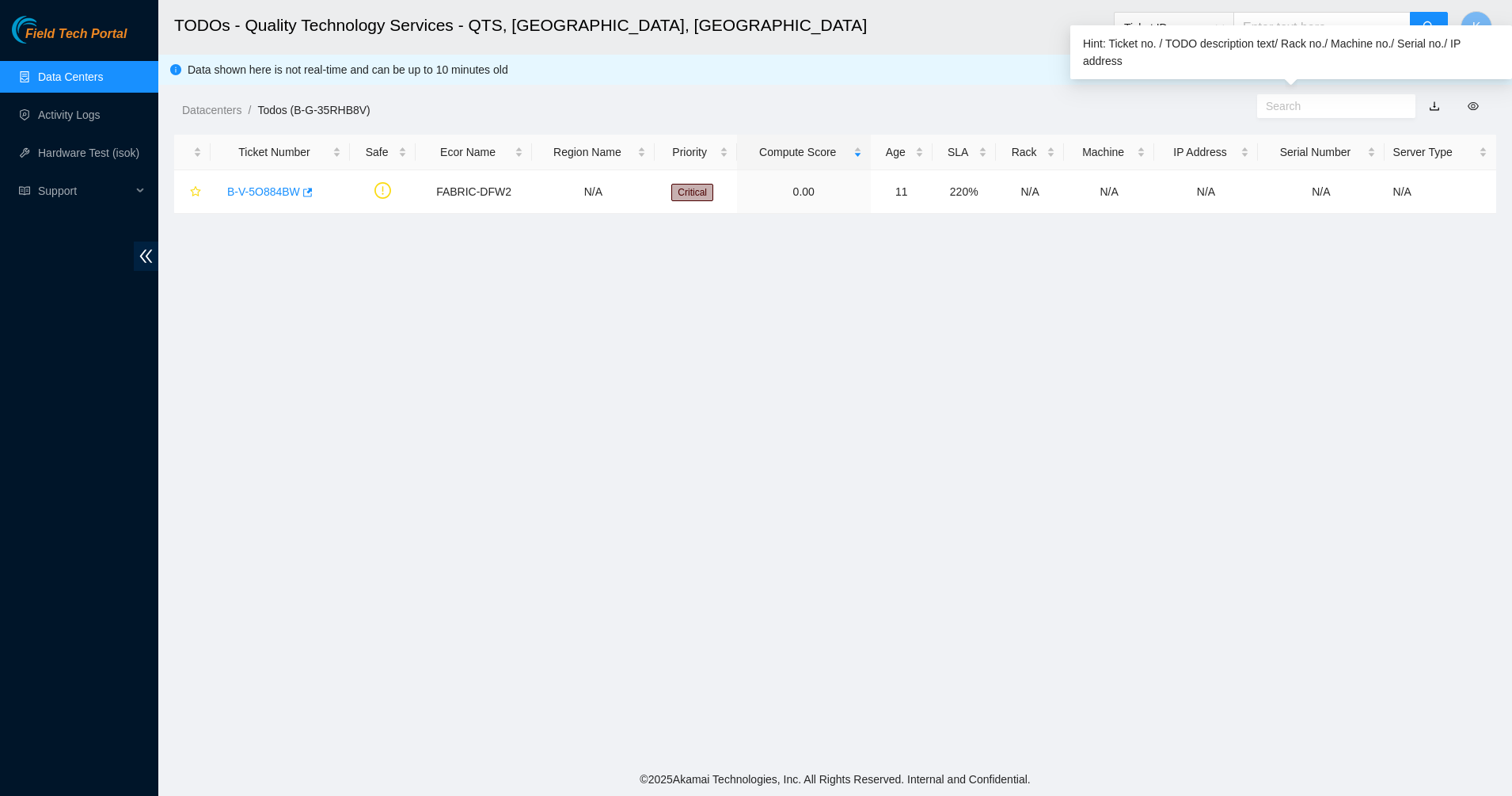
drag, startPoint x: 954, startPoint y: 54, endPoint x: 980, endPoint y: 54, distance: 26.0
click at [953, 54] on header "TODOs - Quality Technology Services - QTS, [GEOGRAPHIC_DATA], [GEOGRAPHIC_DATA]…" at bounding box center [914, 27] width 1512 height 55
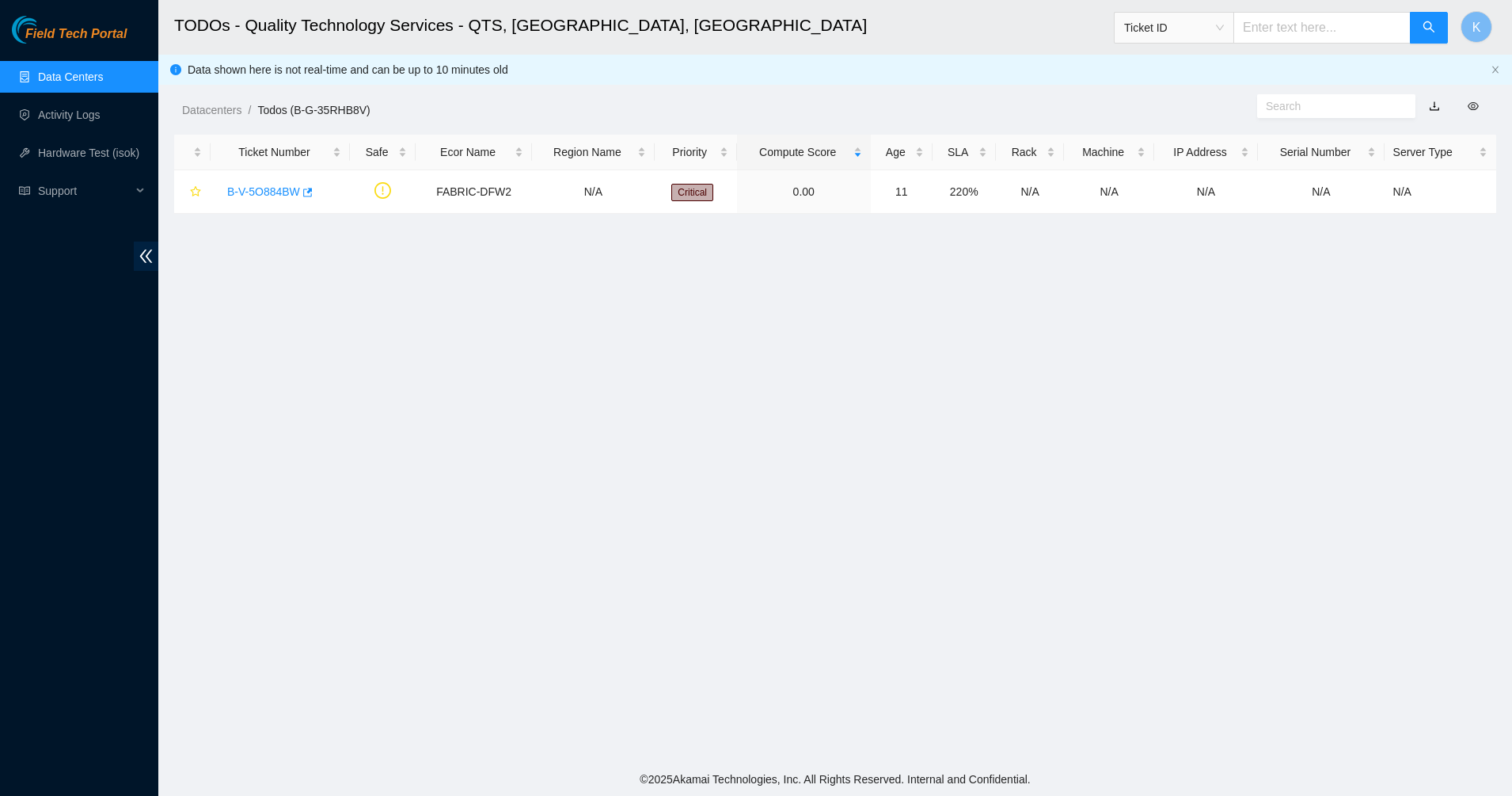
click at [68, 71] on link "Data Centers" at bounding box center [71, 77] width 65 height 12
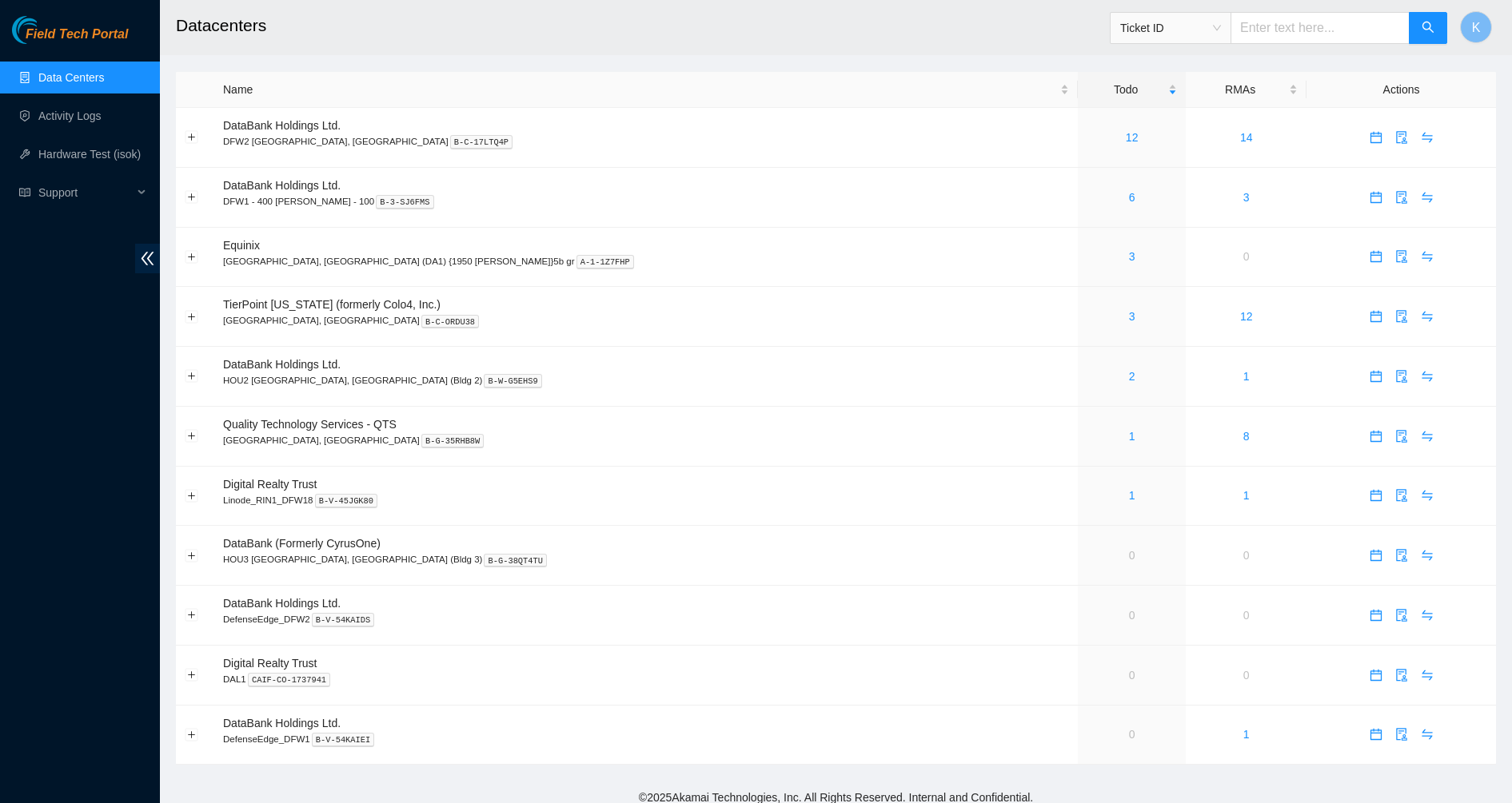
click at [1278, 32] on input "text" at bounding box center [1320, 28] width 179 height 32
paste input "B-V-5XIHZZ3"
type input "B-V-5XIHZZ3"
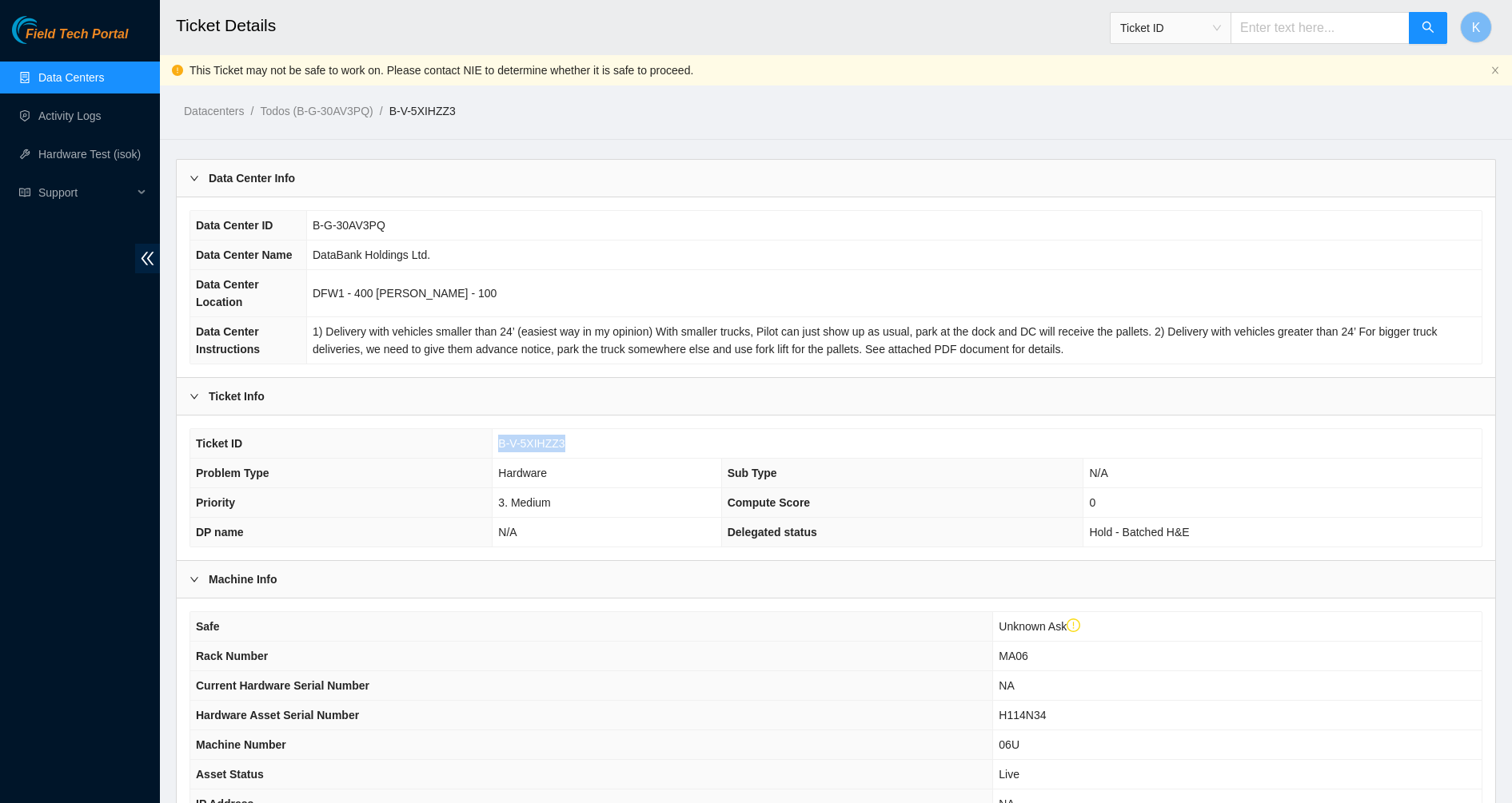
drag, startPoint x: 587, startPoint y: 442, endPoint x: 499, endPoint y: 445, distance: 88.1
click at [499, 445] on td "B-V-5XIHZZ3" at bounding box center [987, 443] width 989 height 29
copy span "B-V-5XIHZZ3"
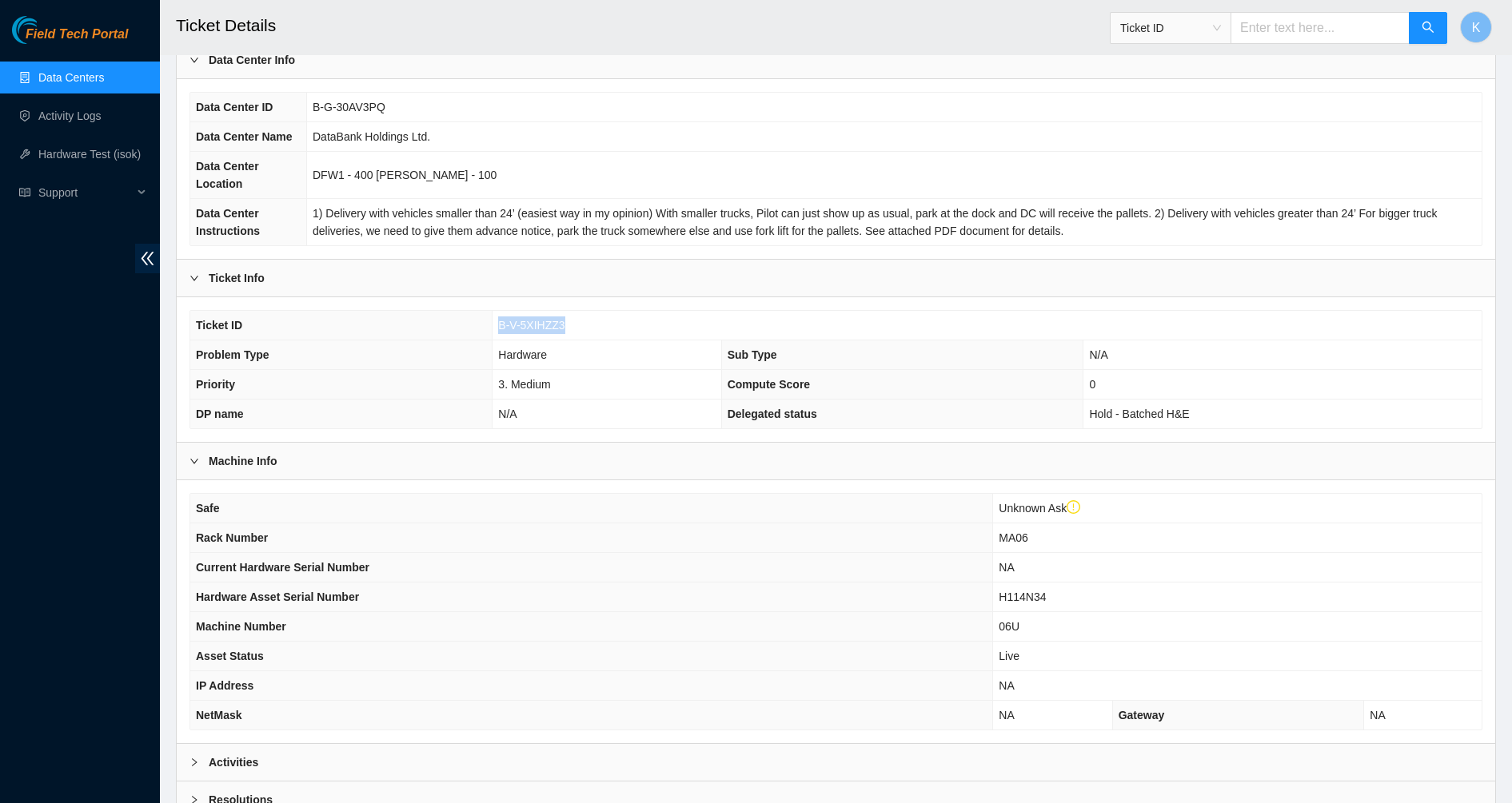
scroll to position [200, 0]
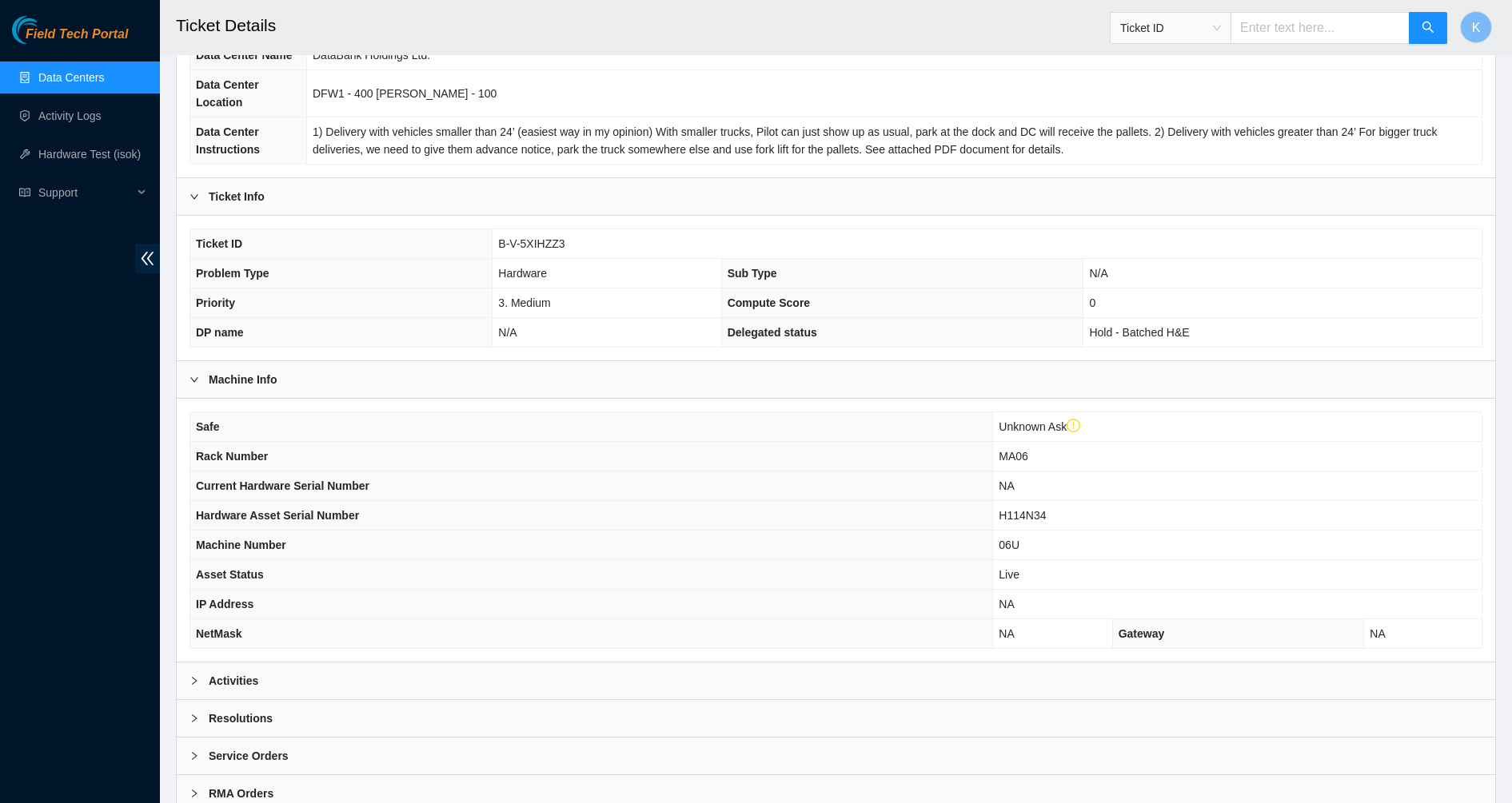
click at [246, 695] on div "Activities" at bounding box center [835, 681] width 1319 height 37
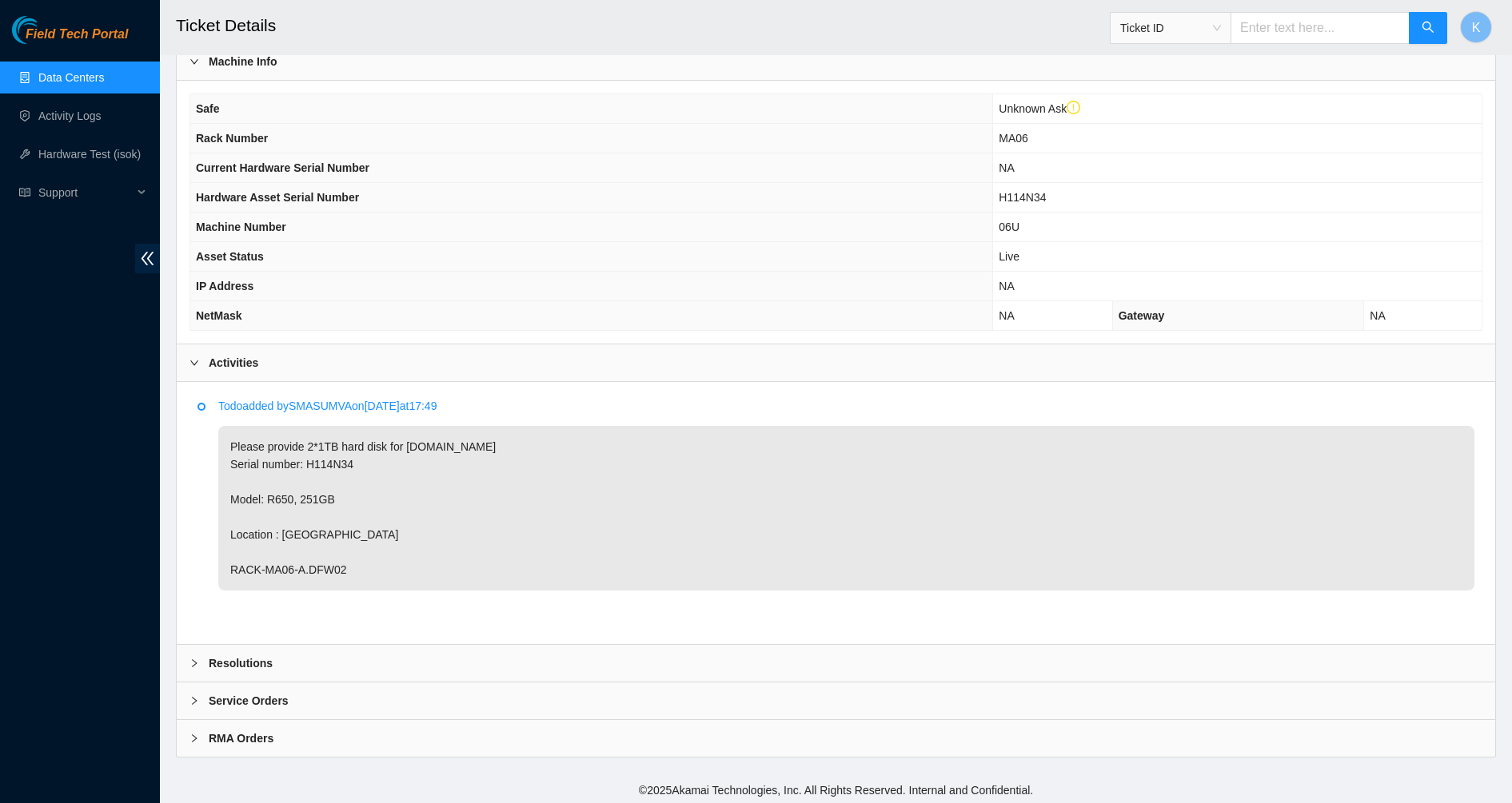
scroll to position [522, 0]
click at [227, 653] on b "Resolutions" at bounding box center [240, 659] width 64 height 18
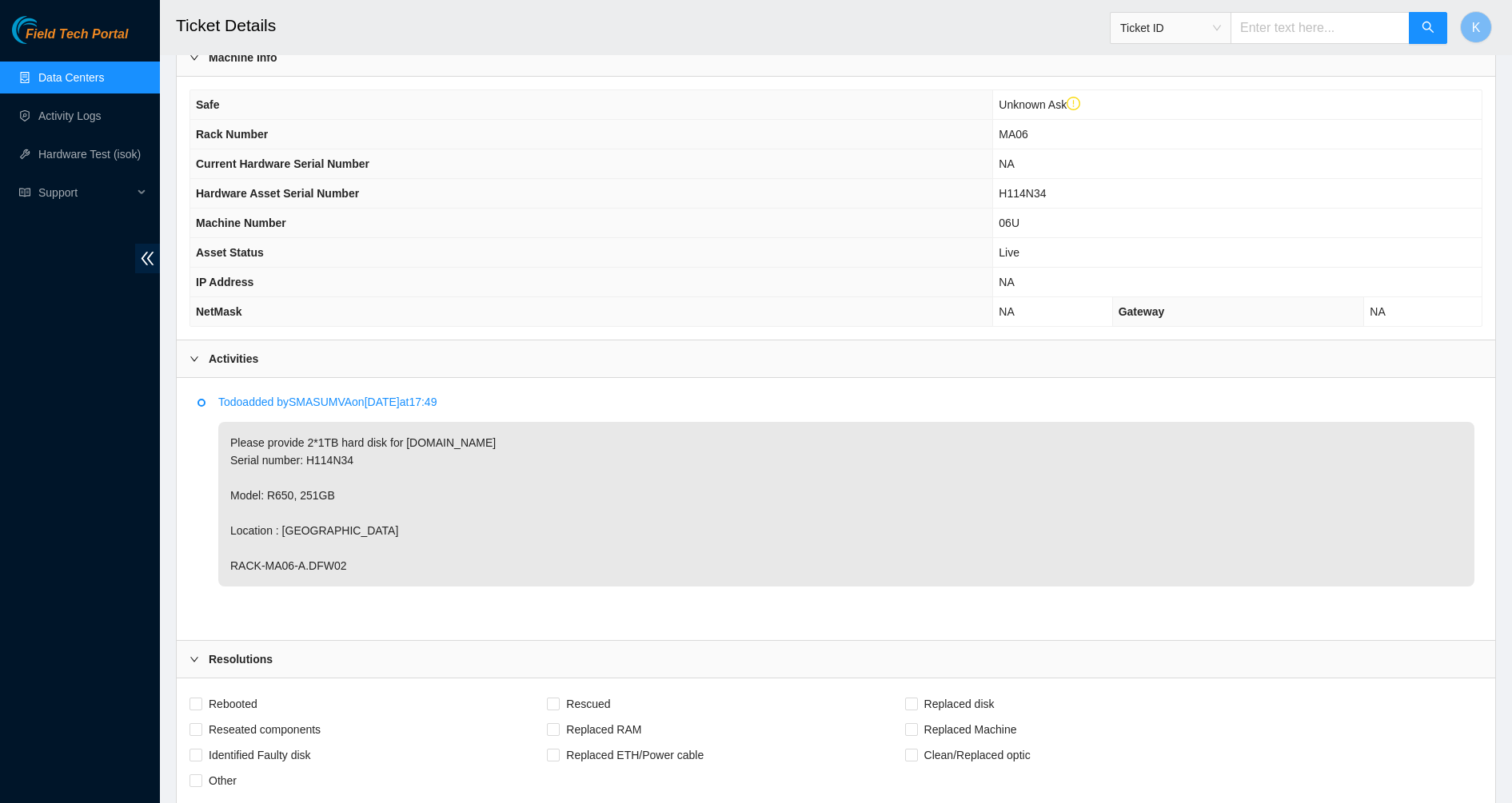
click at [227, 653] on b "Resolutions" at bounding box center [240, 659] width 64 height 18
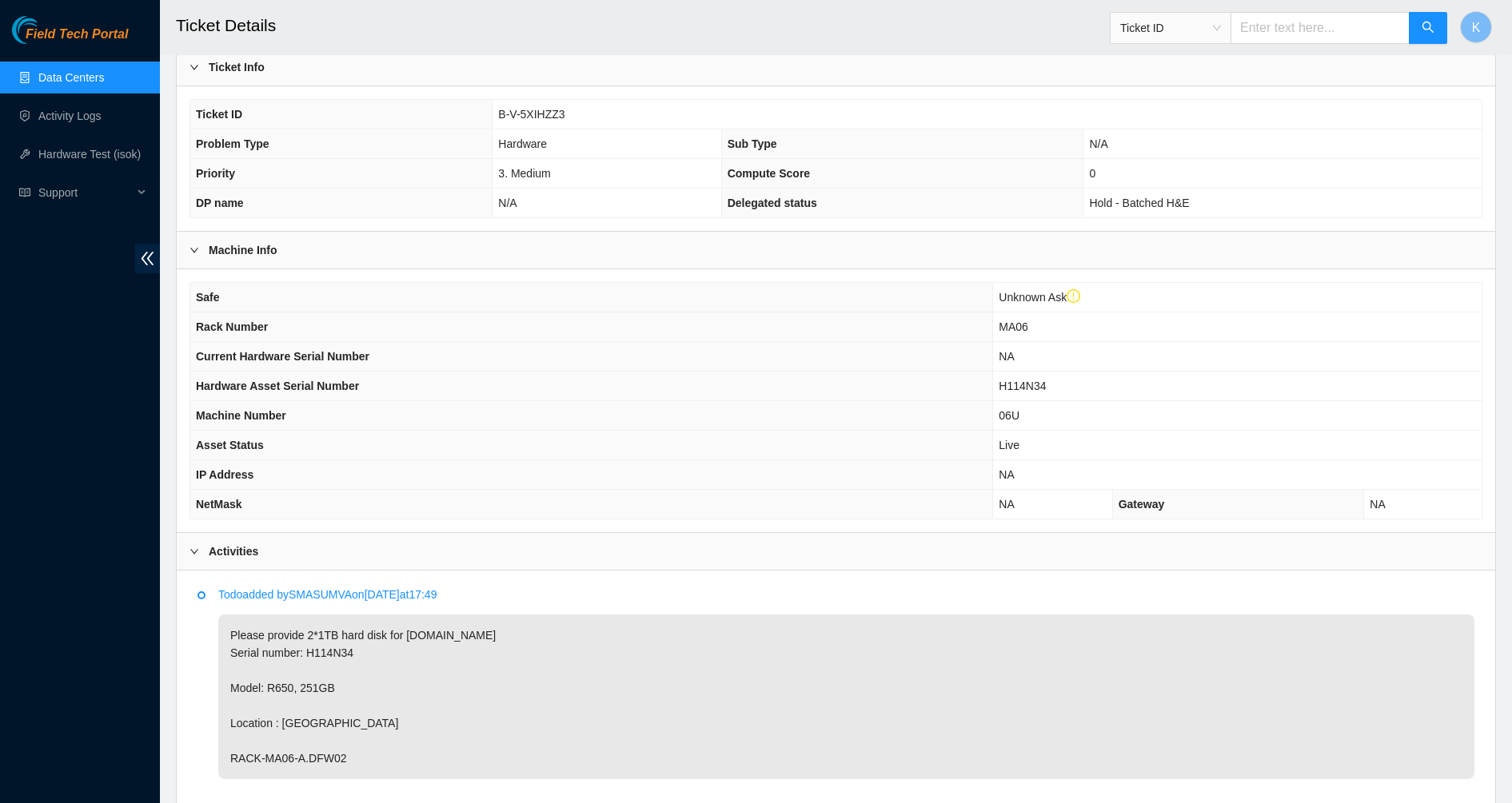
scroll to position [23, 0]
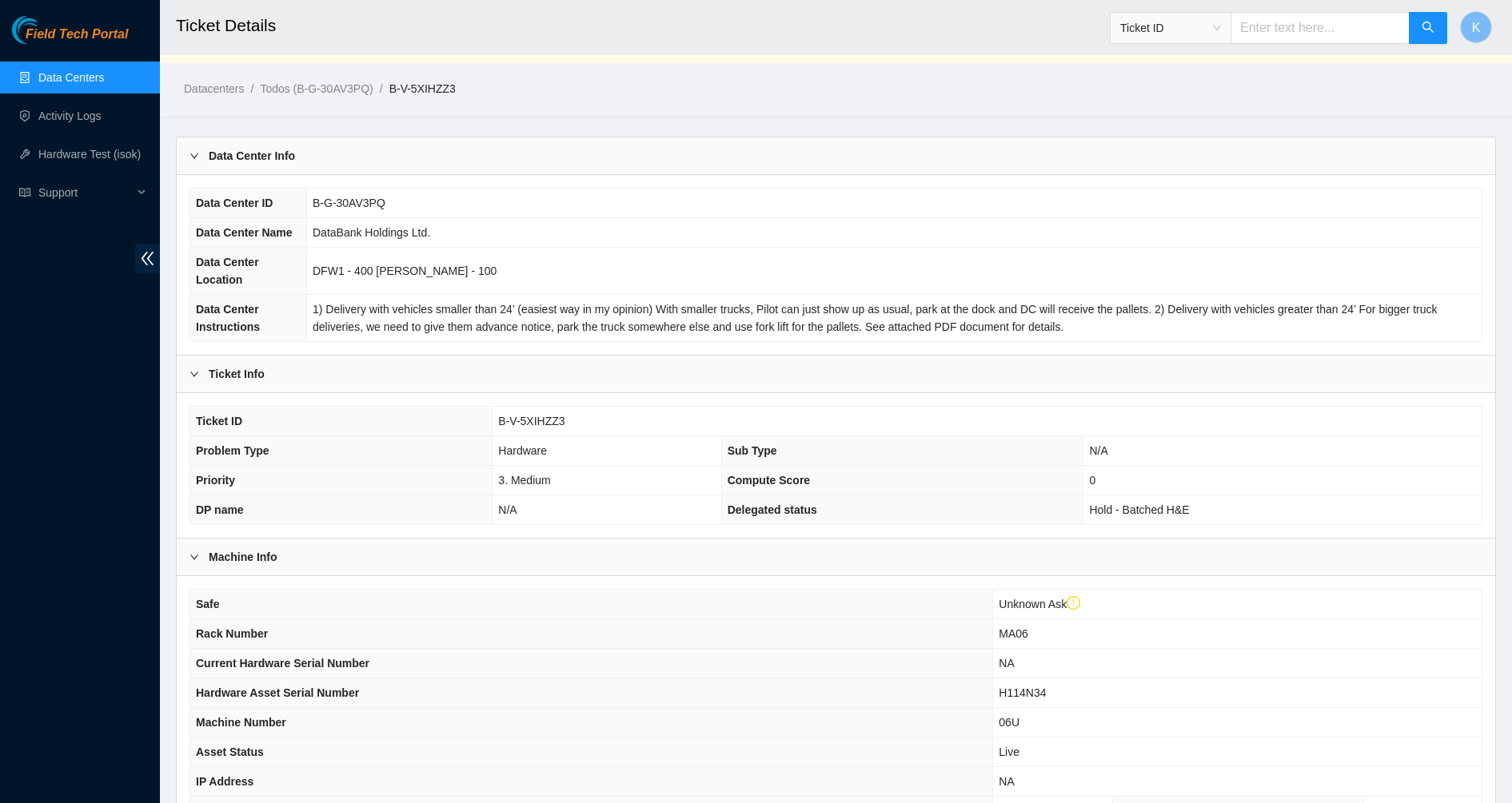
click at [46, 71] on link "Data Centers" at bounding box center [71, 77] width 66 height 13
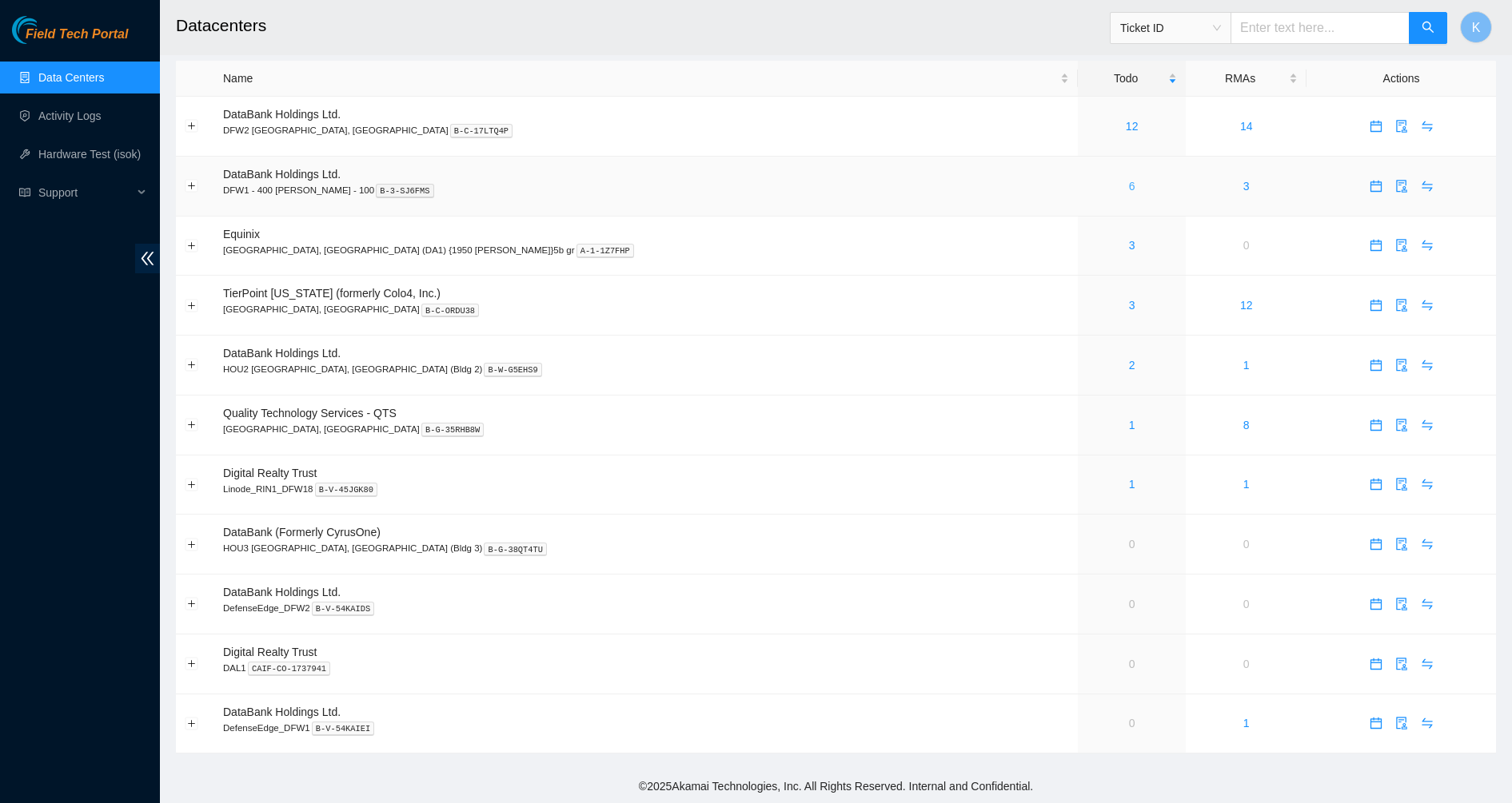
click at [1129, 190] on link "6" at bounding box center [1132, 186] width 7 height 13
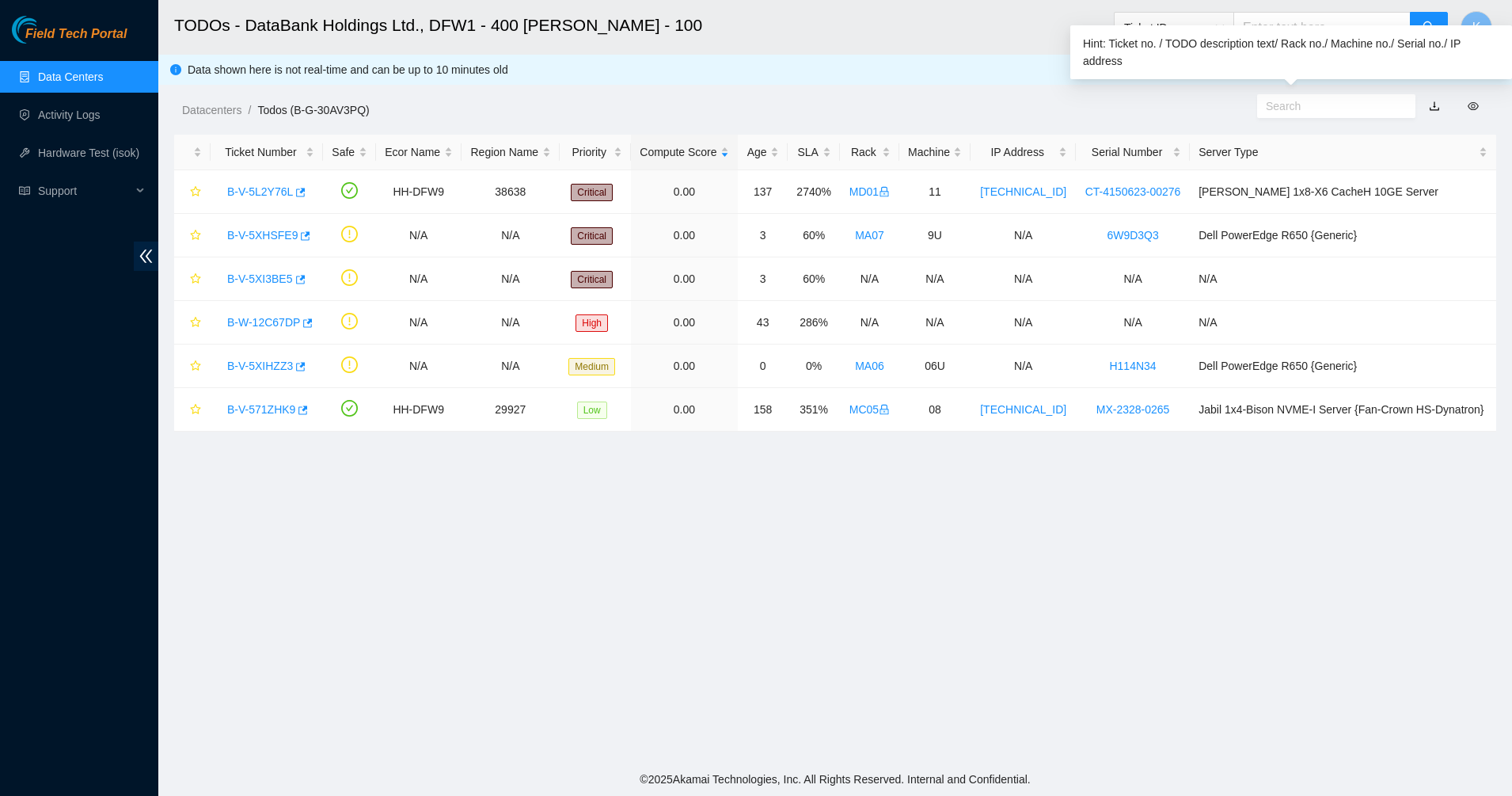
click at [1304, 97] on input "text" at bounding box center [1330, 106] width 128 height 17
paste input "B-V-5XIHZZ3"
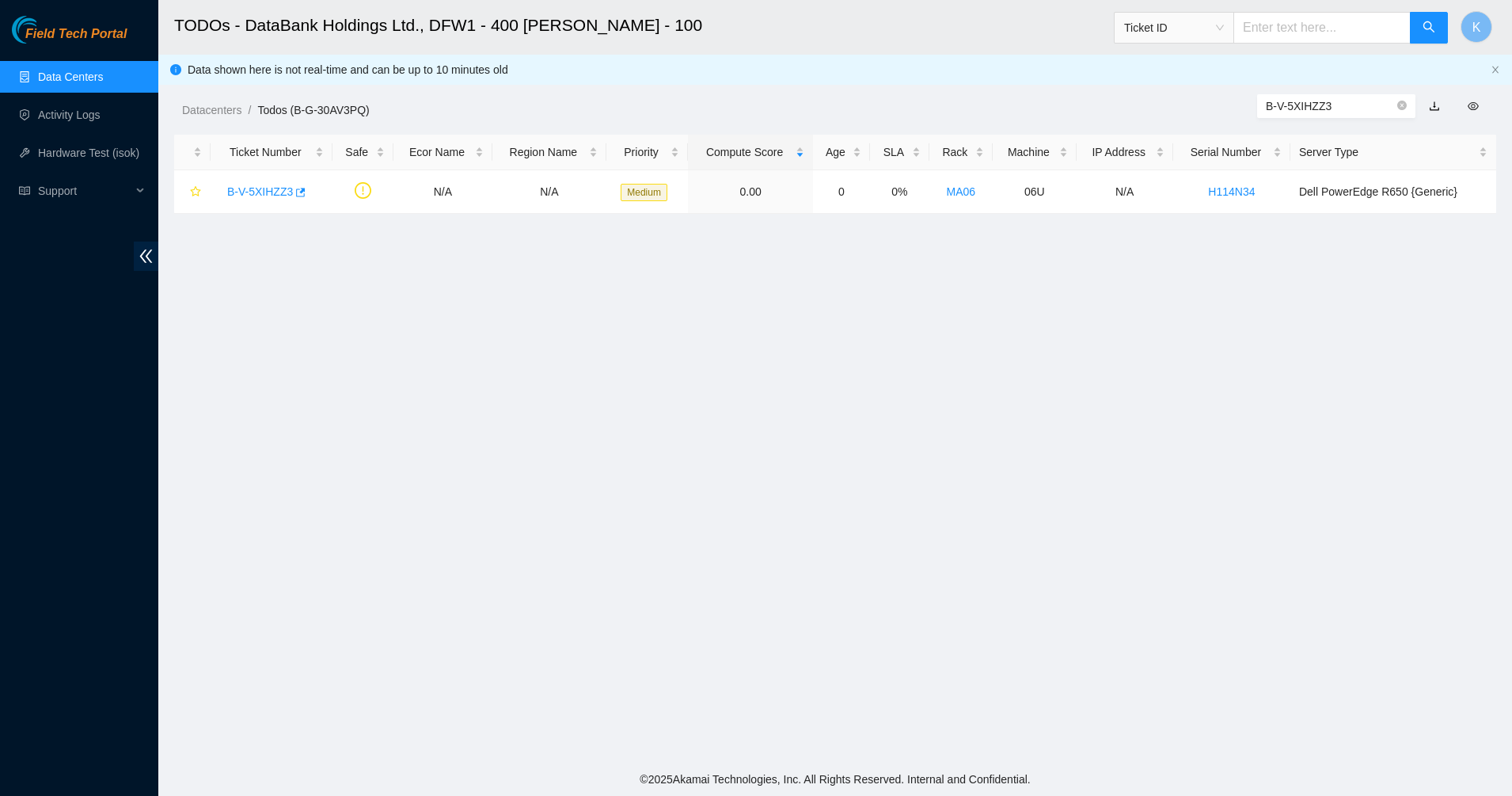
type input "B-V-5XIHZZ3"
drag, startPoint x: 271, startPoint y: 184, endPoint x: 285, endPoint y: 182, distance: 14.1
click at [272, 183] on div "B-V-5XIHZZ3" at bounding box center [272, 192] width 105 height 25
click at [253, 195] on link "B-V-5XIHZZ3" at bounding box center [260, 192] width 66 height 12
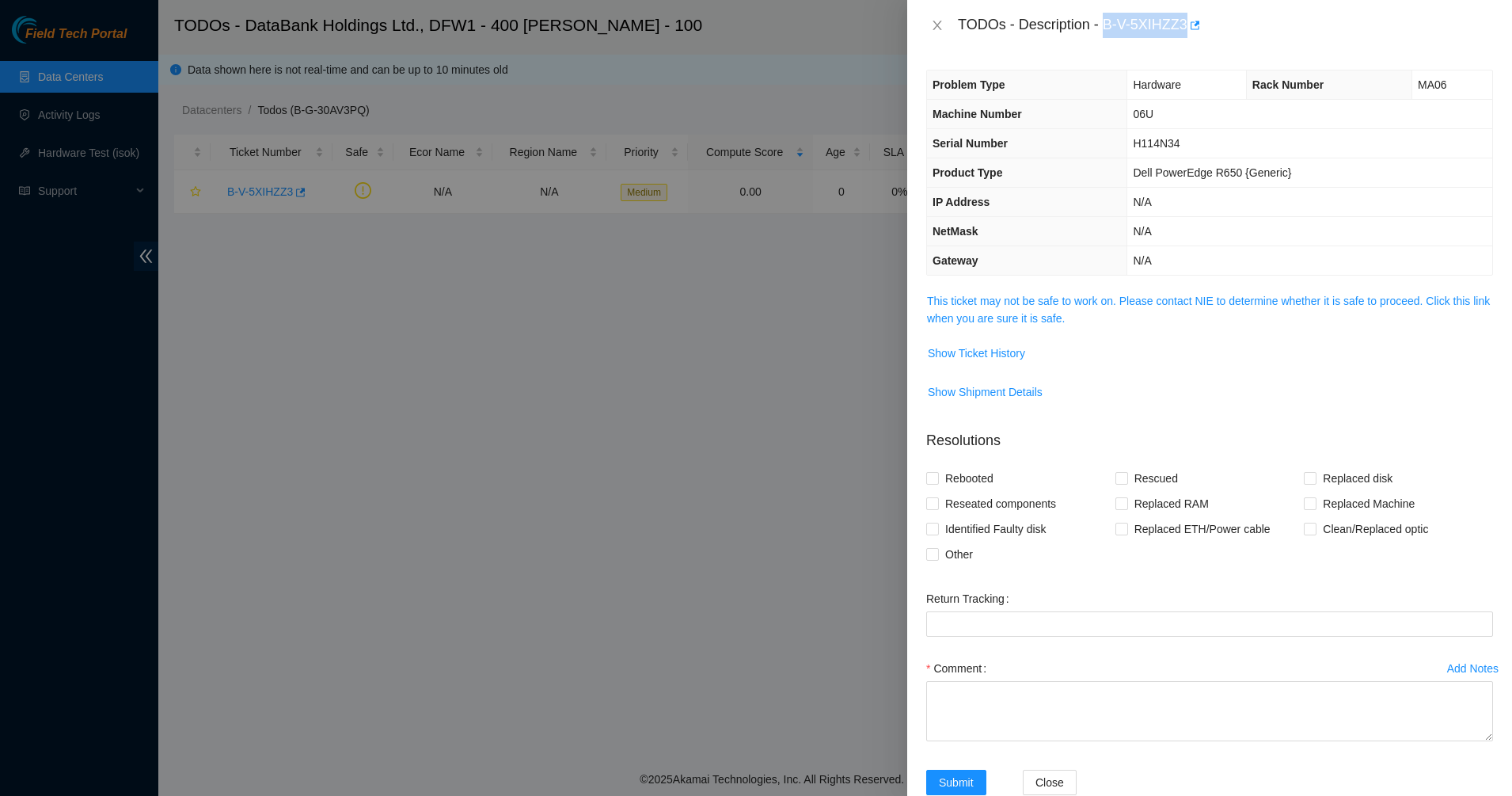
drag, startPoint x: 1104, startPoint y: 24, endPoint x: 1252, endPoint y: 27, distance: 148.0
click at [1252, 27] on div "TODOs - Description - B-V-5XIHZZ3" at bounding box center [1225, 25] width 535 height 25
copy div "B-V-5XIHZZ3"
